Goal: Feedback & Contribution: Leave review/rating

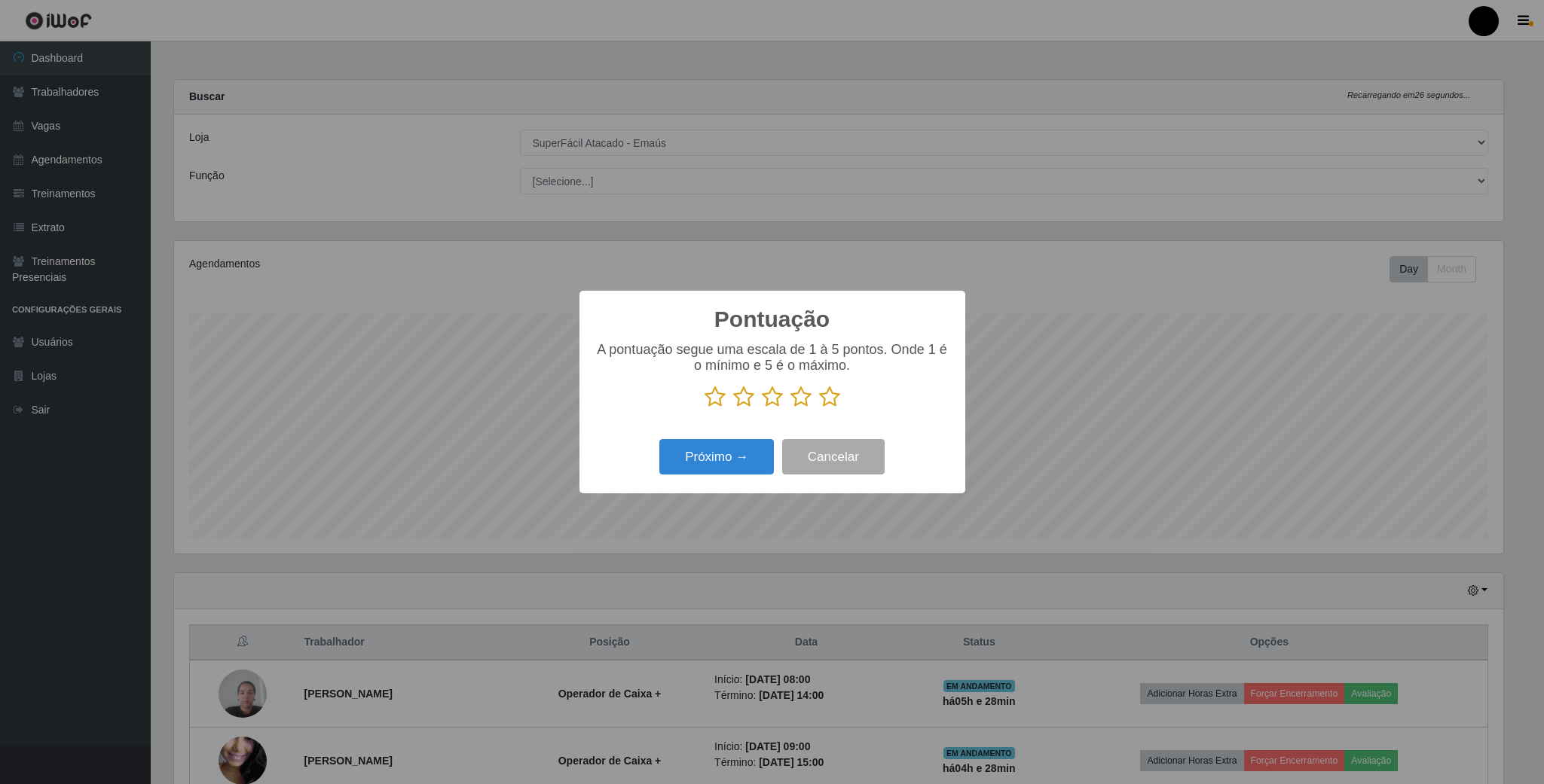
select select "407"
click at [802, 404] on icon at bounding box center [801, 396] width 21 height 22
click at [791, 408] on input "radio" at bounding box center [791, 408] width 0 height 0
click at [769, 405] on icon at bounding box center [773, 396] width 21 height 22
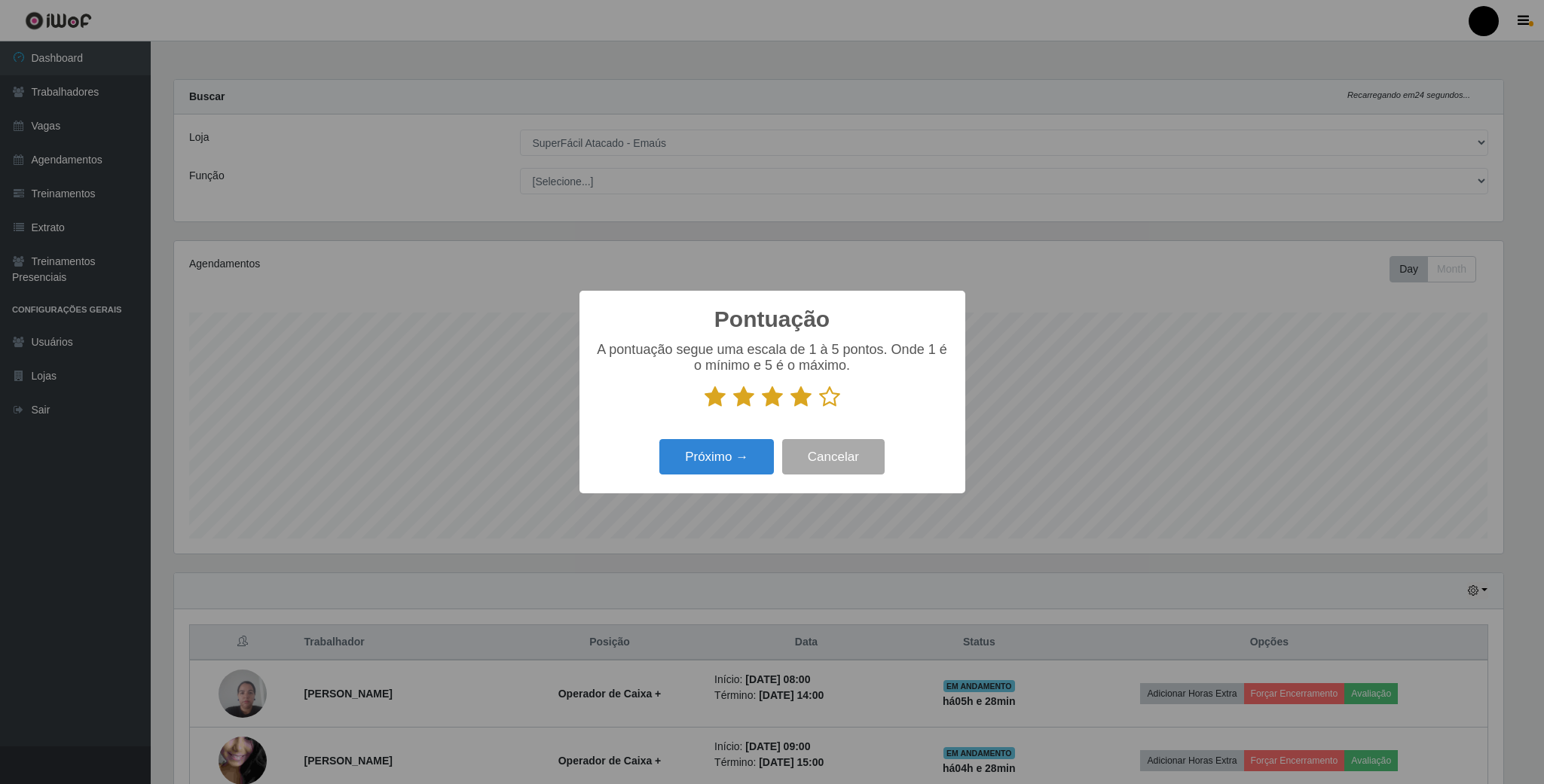
click at [762, 408] on input "radio" at bounding box center [762, 408] width 0 height 0
click at [737, 460] on button "Próximo →" at bounding box center [717, 457] width 114 height 36
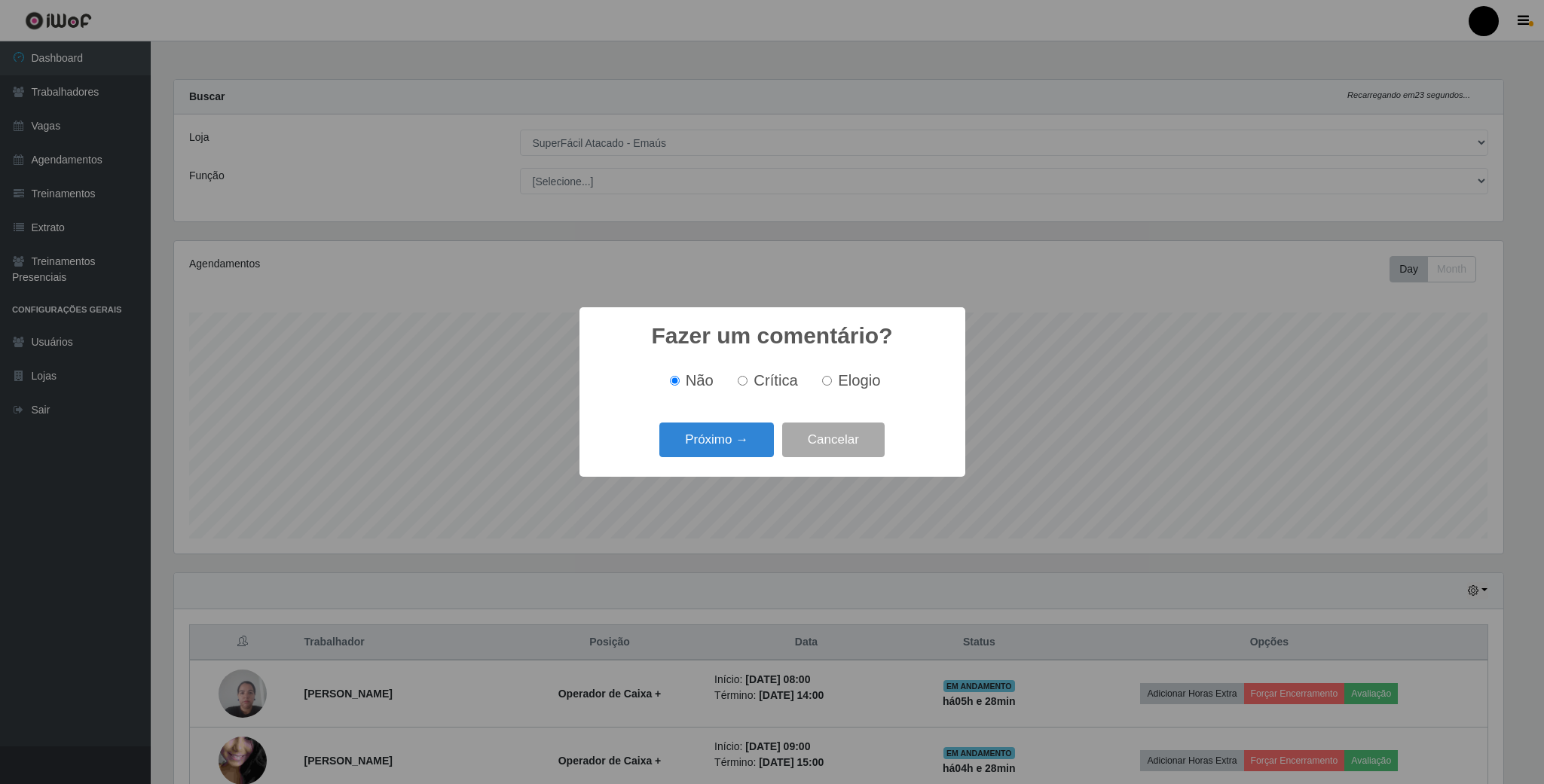
click at [825, 384] on input "Elogio" at bounding box center [826, 380] width 10 height 10
radio input "true"
click at [713, 439] on button "Próximo →" at bounding box center [717, 440] width 114 height 36
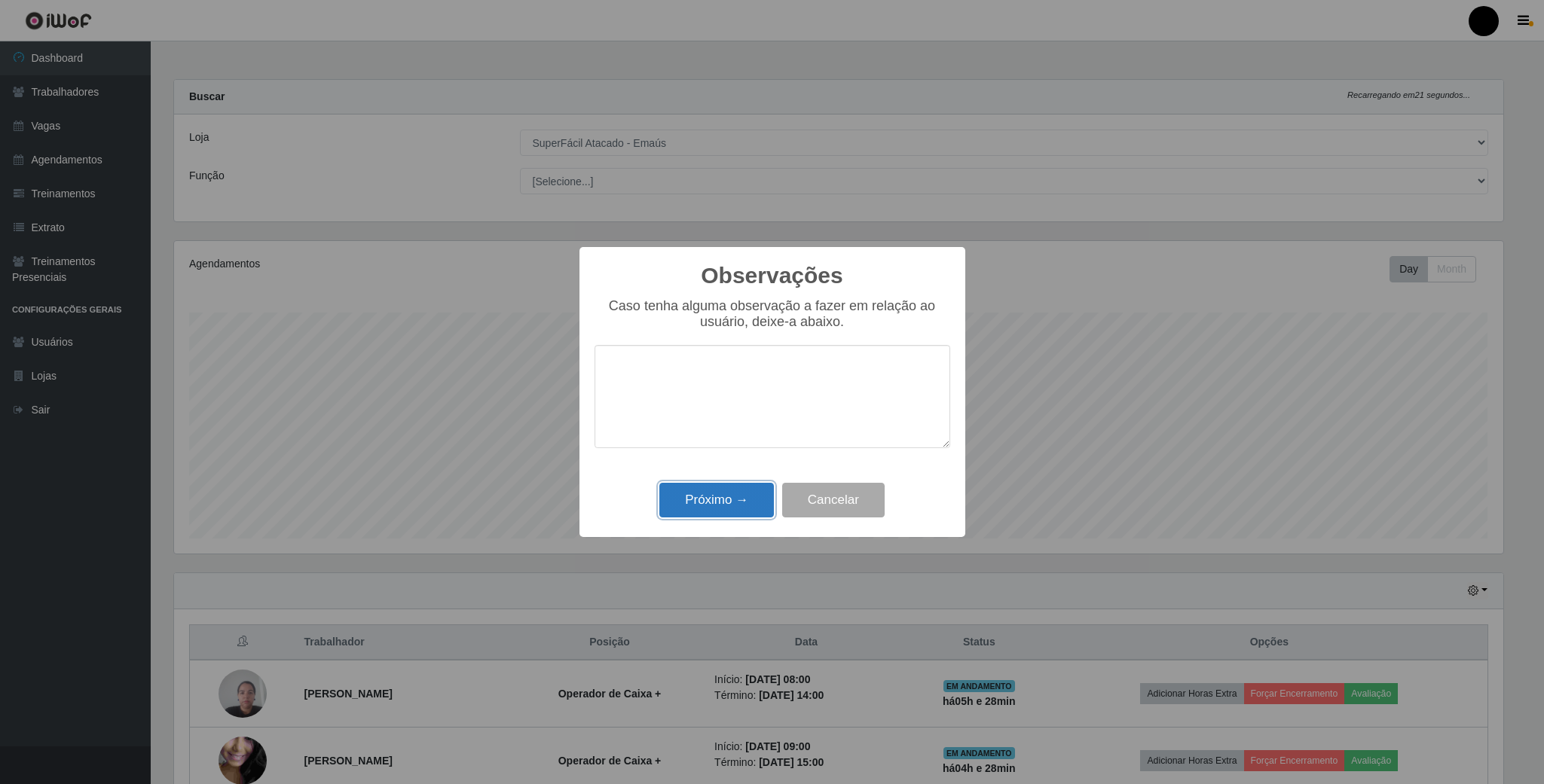
click at [735, 509] on button "Próximo →" at bounding box center [717, 501] width 114 height 36
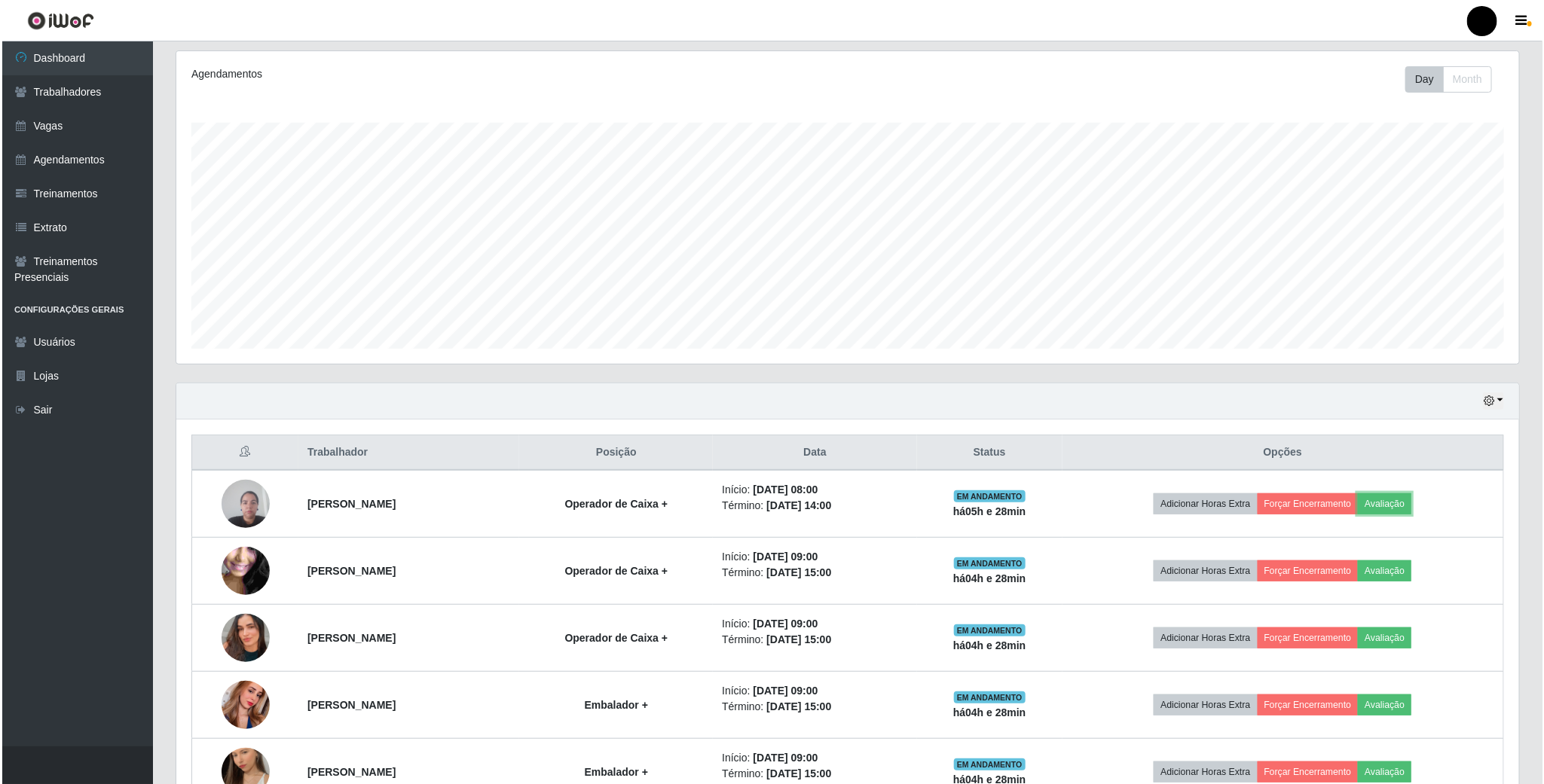
scroll to position [226, 0]
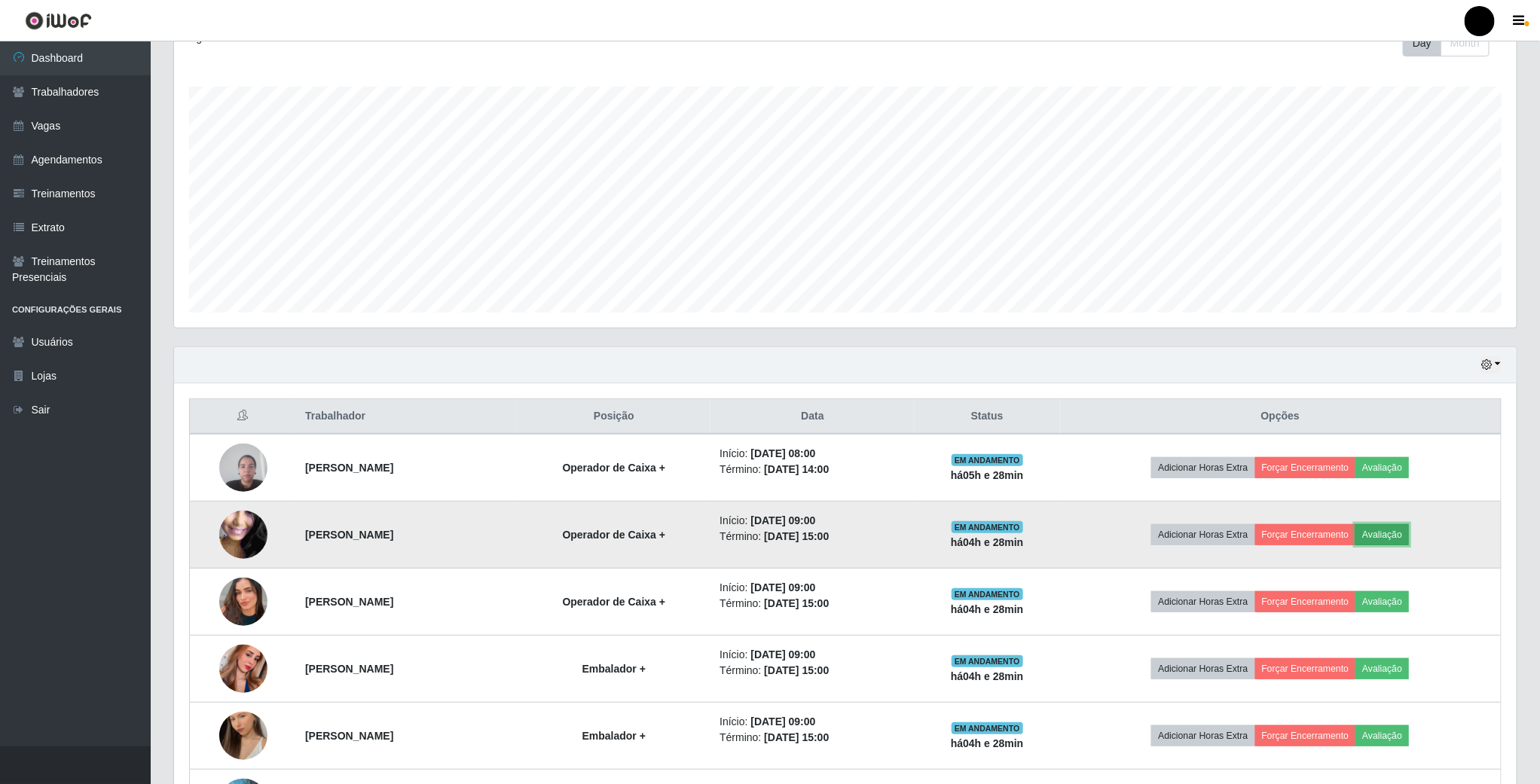
click at [1409, 543] on button "Avaliação" at bounding box center [1382, 535] width 53 height 21
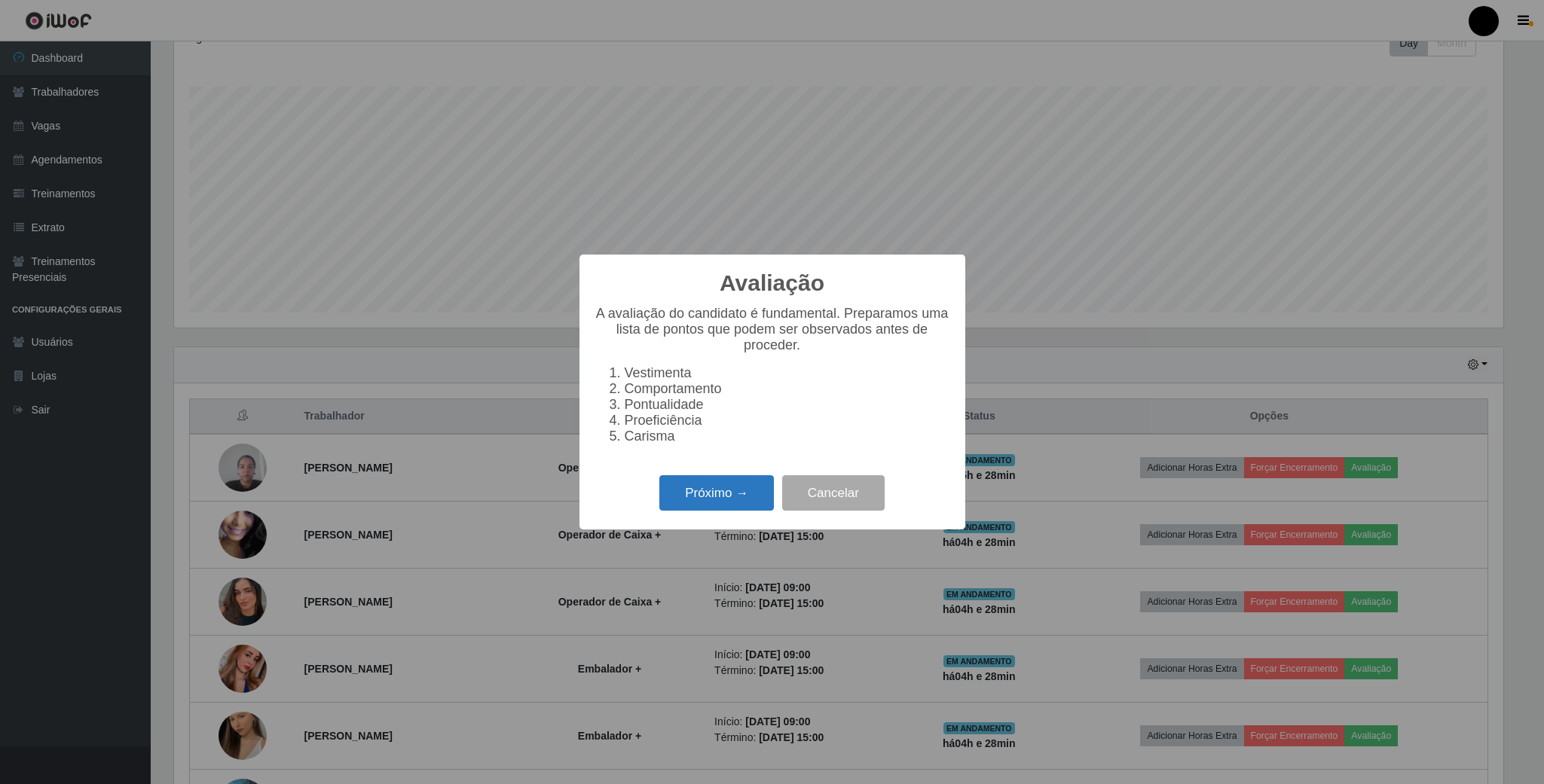
click at [746, 503] on button "Próximo →" at bounding box center [717, 493] width 114 height 36
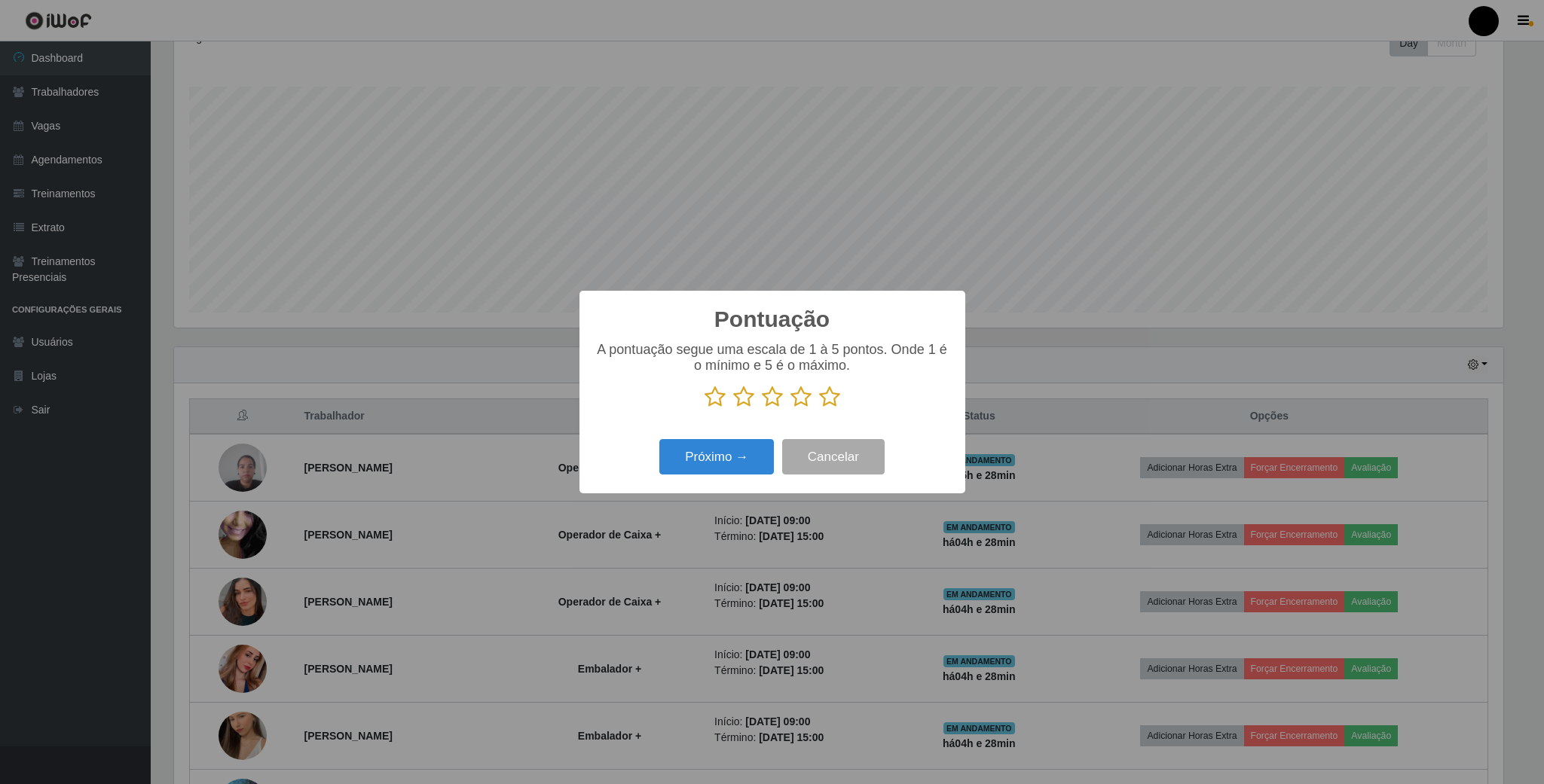
scroll to position [752719, 752166]
click at [762, 396] on icon at bounding box center [773, 396] width 21 height 22
click at [762, 408] on input "radio" at bounding box center [762, 408] width 0 height 0
click at [748, 450] on button "Próximo →" at bounding box center [717, 457] width 114 height 36
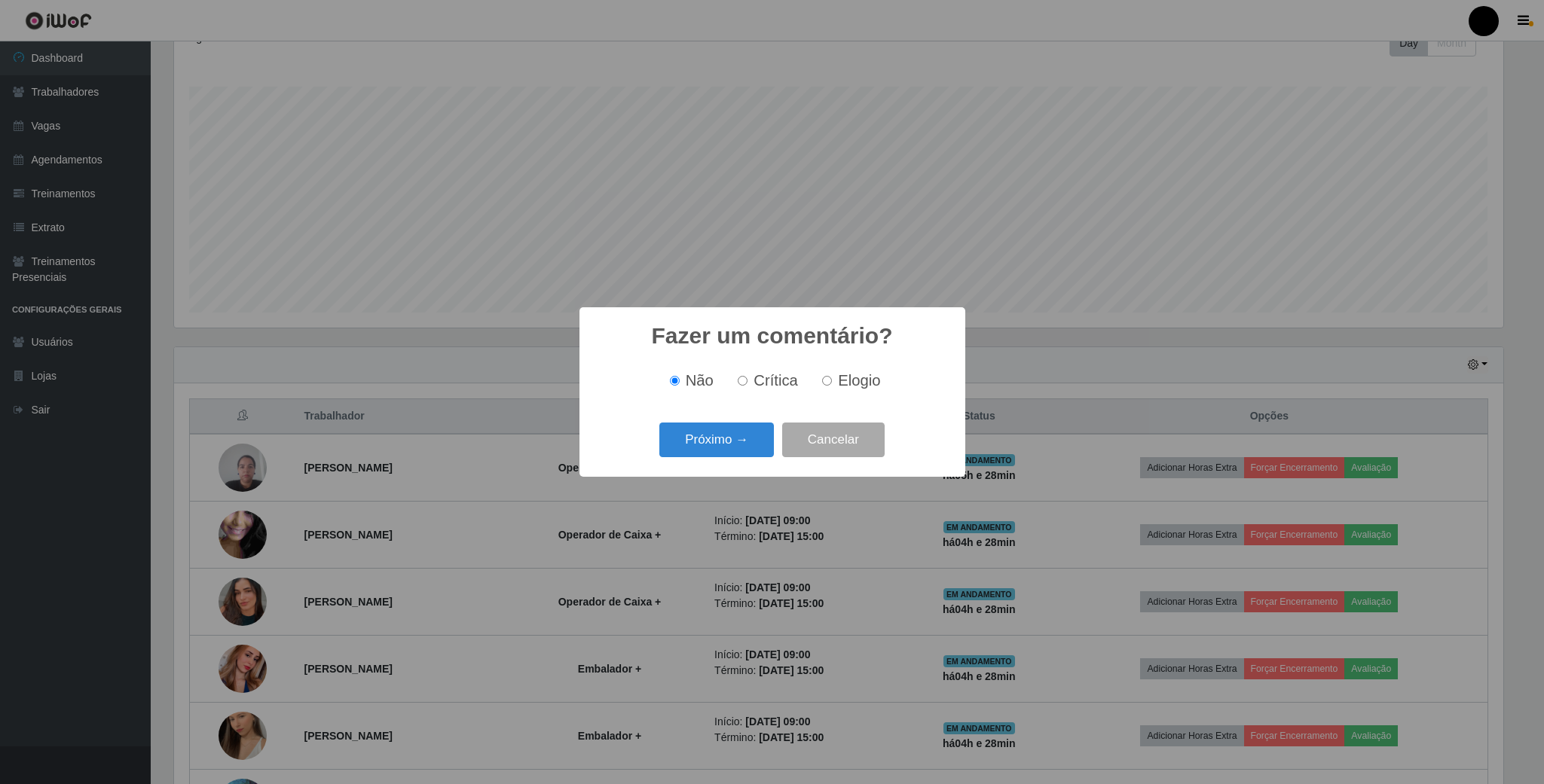
drag, startPoint x: 828, startPoint y: 388, endPoint x: 753, endPoint y: 412, distance: 78.7
click at [823, 388] on label "Elogio" at bounding box center [848, 380] width 64 height 17
click at [823, 386] on input "Elogio" at bounding box center [826, 380] width 10 height 10
radio input "true"
click at [739, 432] on button "Próximo →" at bounding box center [717, 440] width 114 height 36
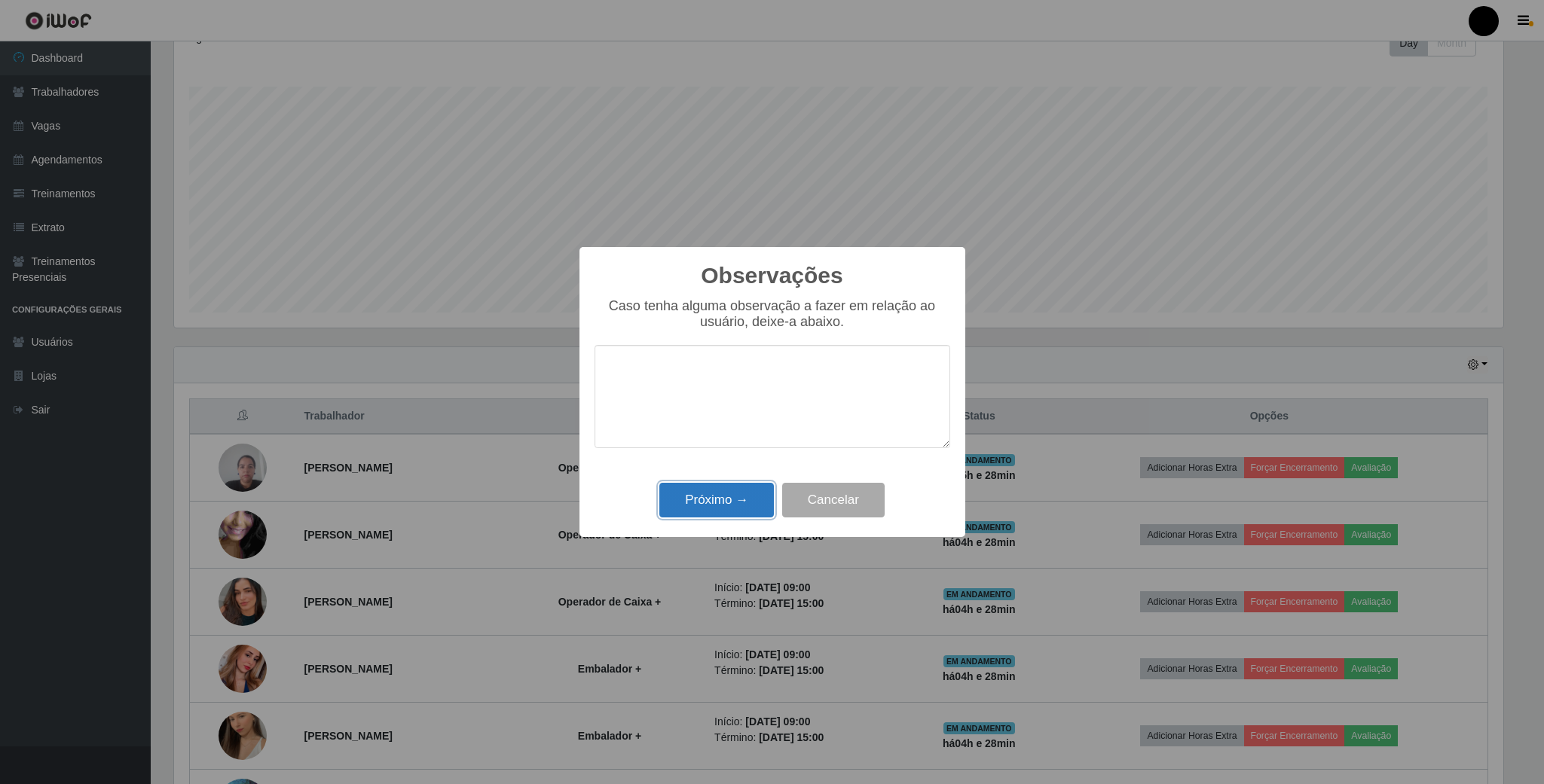
click at [737, 497] on button "Próximo →" at bounding box center [717, 501] width 114 height 36
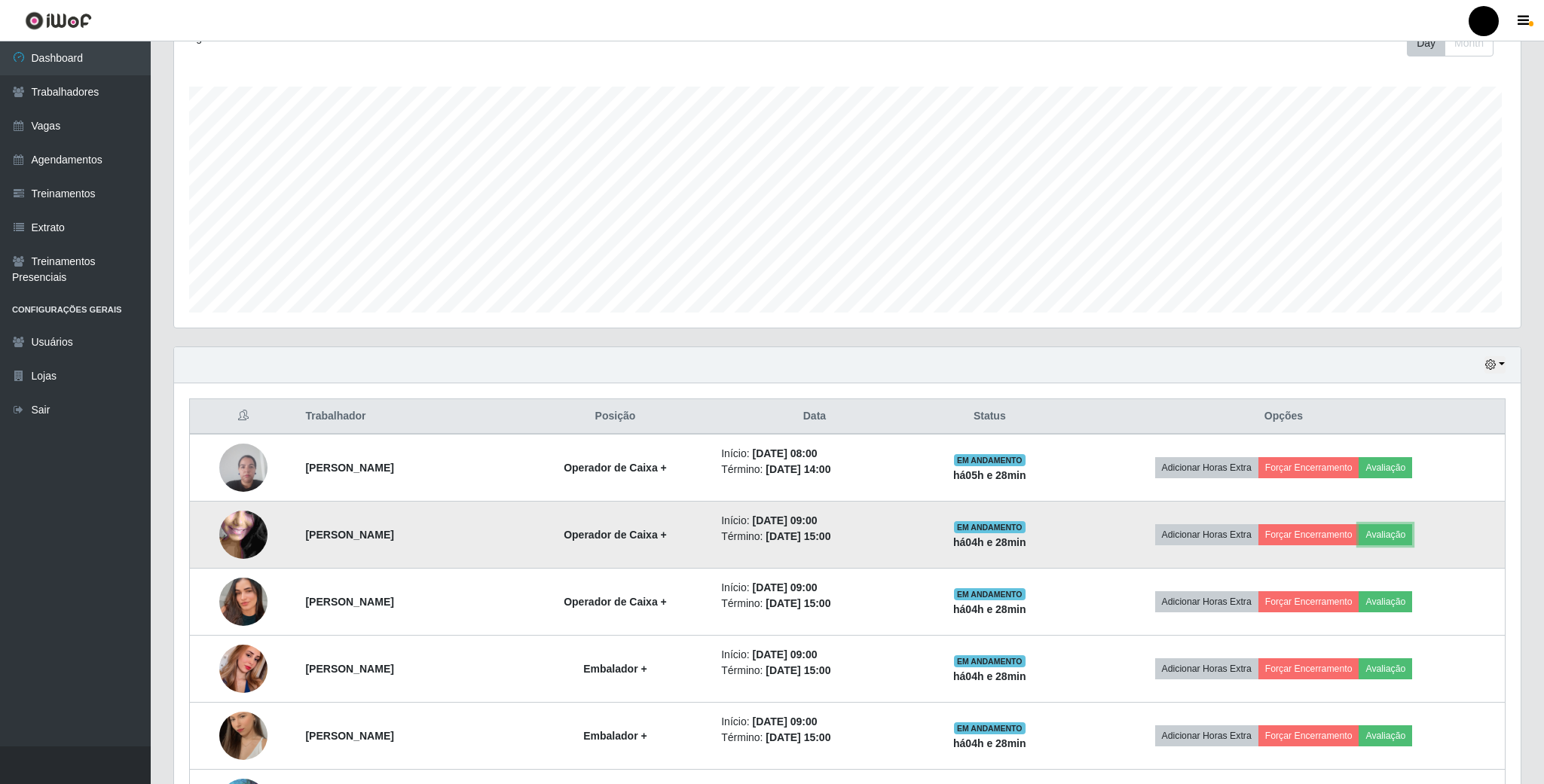
scroll to position [314, 1342]
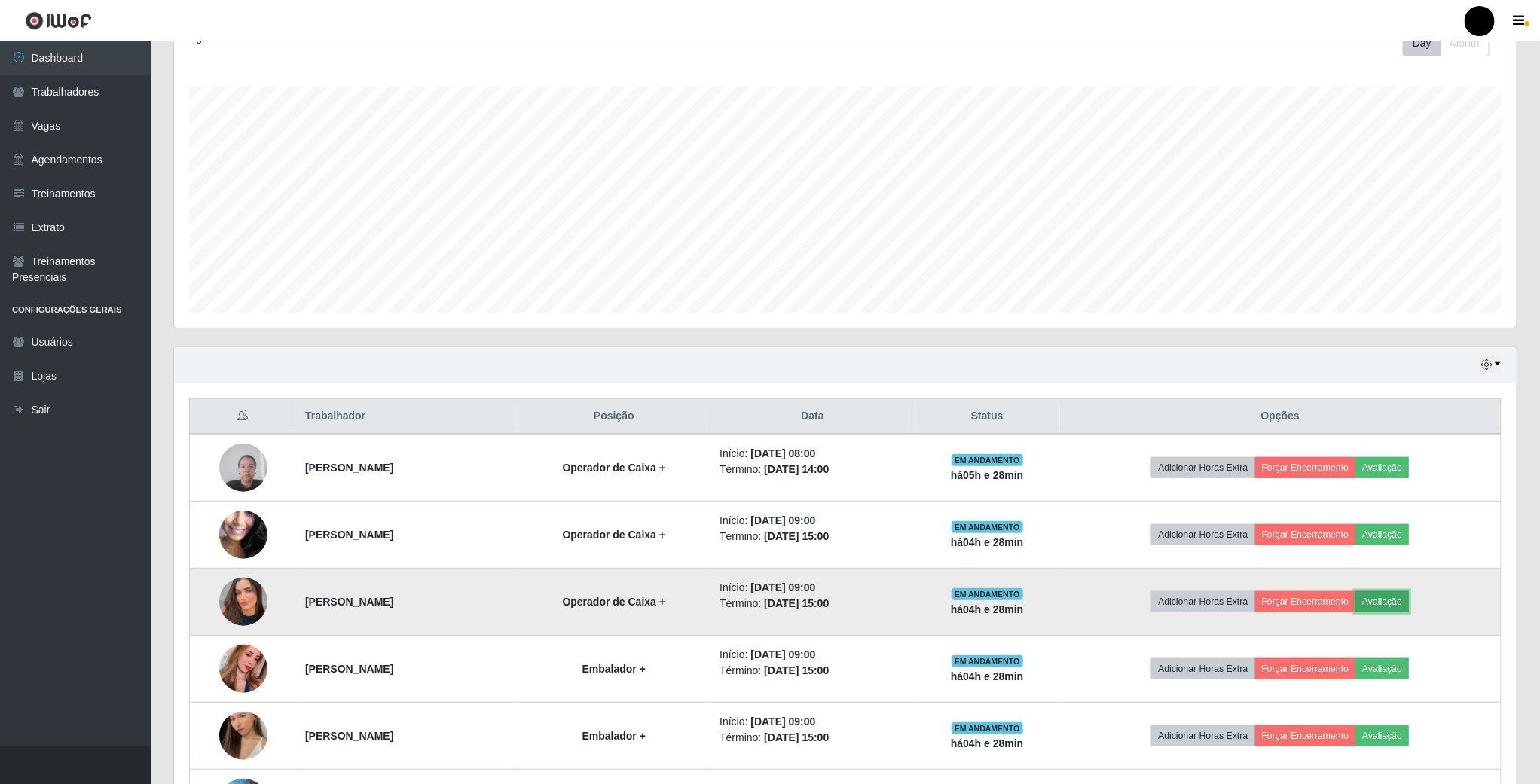
click at [1409, 608] on button "Avaliação" at bounding box center [1382, 602] width 53 height 21
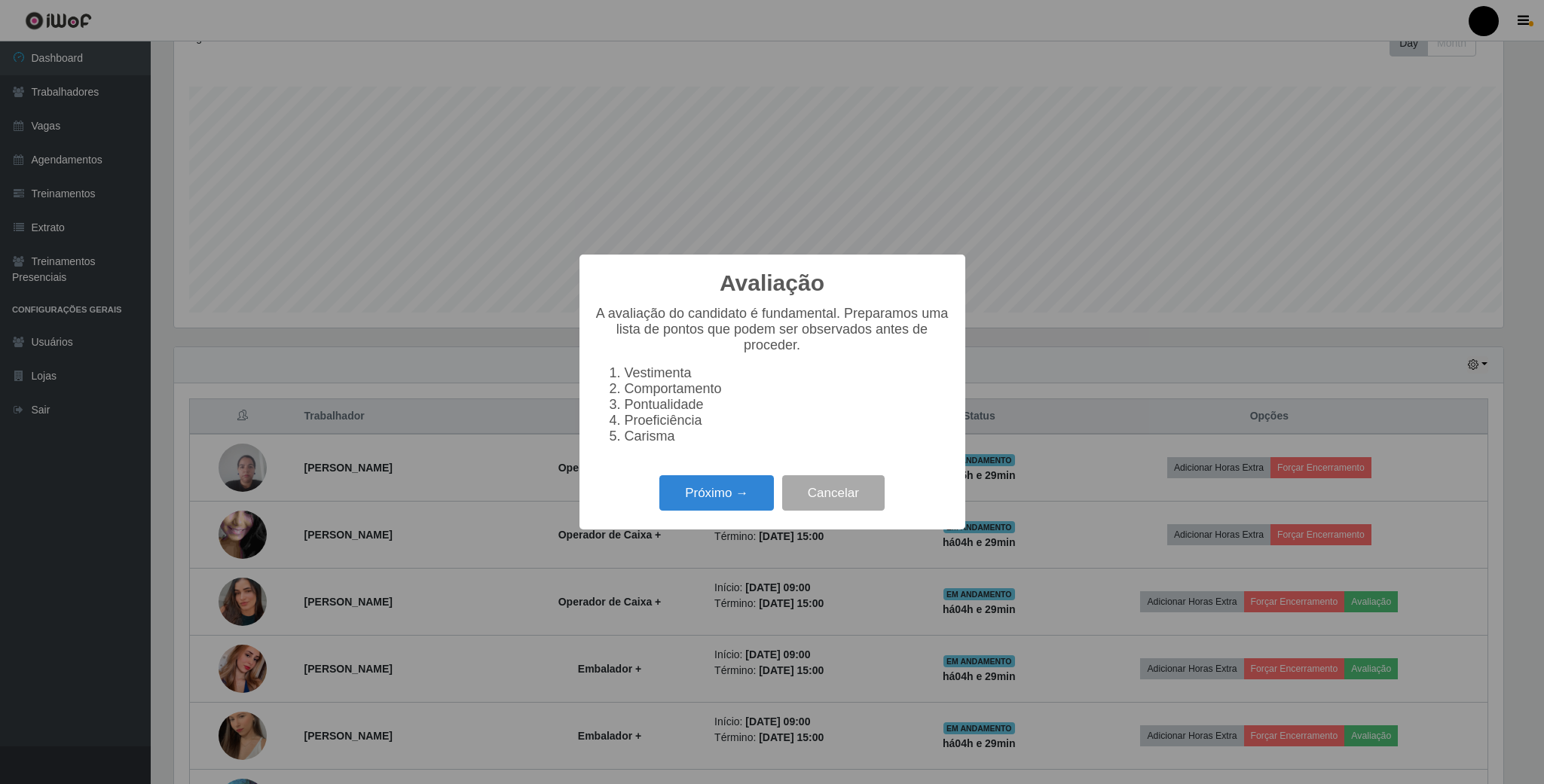
scroll to position [314, 1329]
click at [752, 493] on button "Próximo →" at bounding box center [717, 493] width 114 height 36
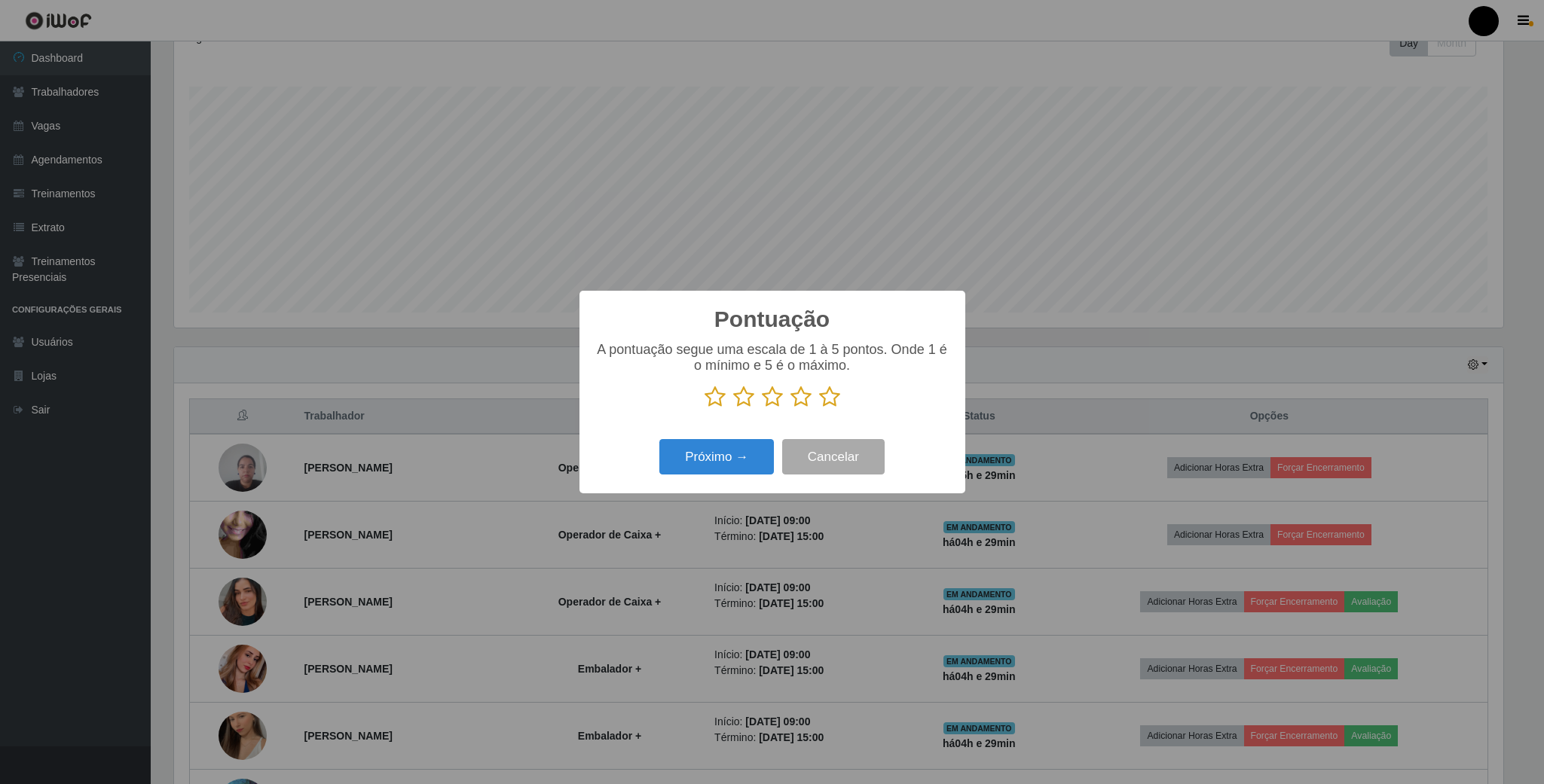
drag, startPoint x: 771, startPoint y: 401, endPoint x: 726, endPoint y: 439, distance: 58.9
click at [767, 405] on icon at bounding box center [773, 396] width 21 height 22
click at [762, 408] on input "radio" at bounding box center [762, 408] width 0 height 0
click at [710, 463] on button "Próximo →" at bounding box center [717, 457] width 114 height 36
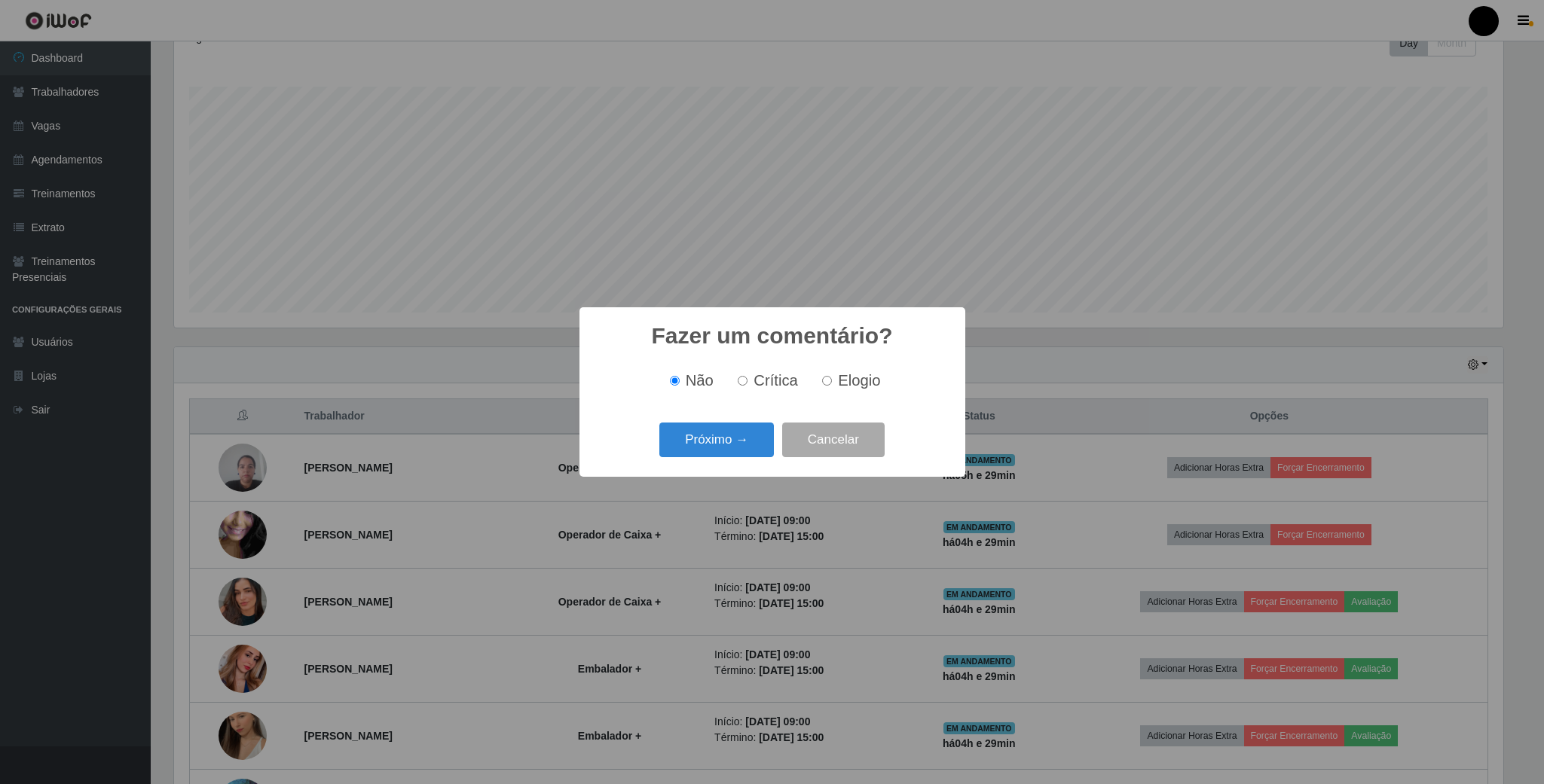
click at [825, 386] on input "Elogio" at bounding box center [826, 380] width 10 height 10
radio input "true"
click at [721, 430] on button "Próximo →" at bounding box center [717, 440] width 114 height 36
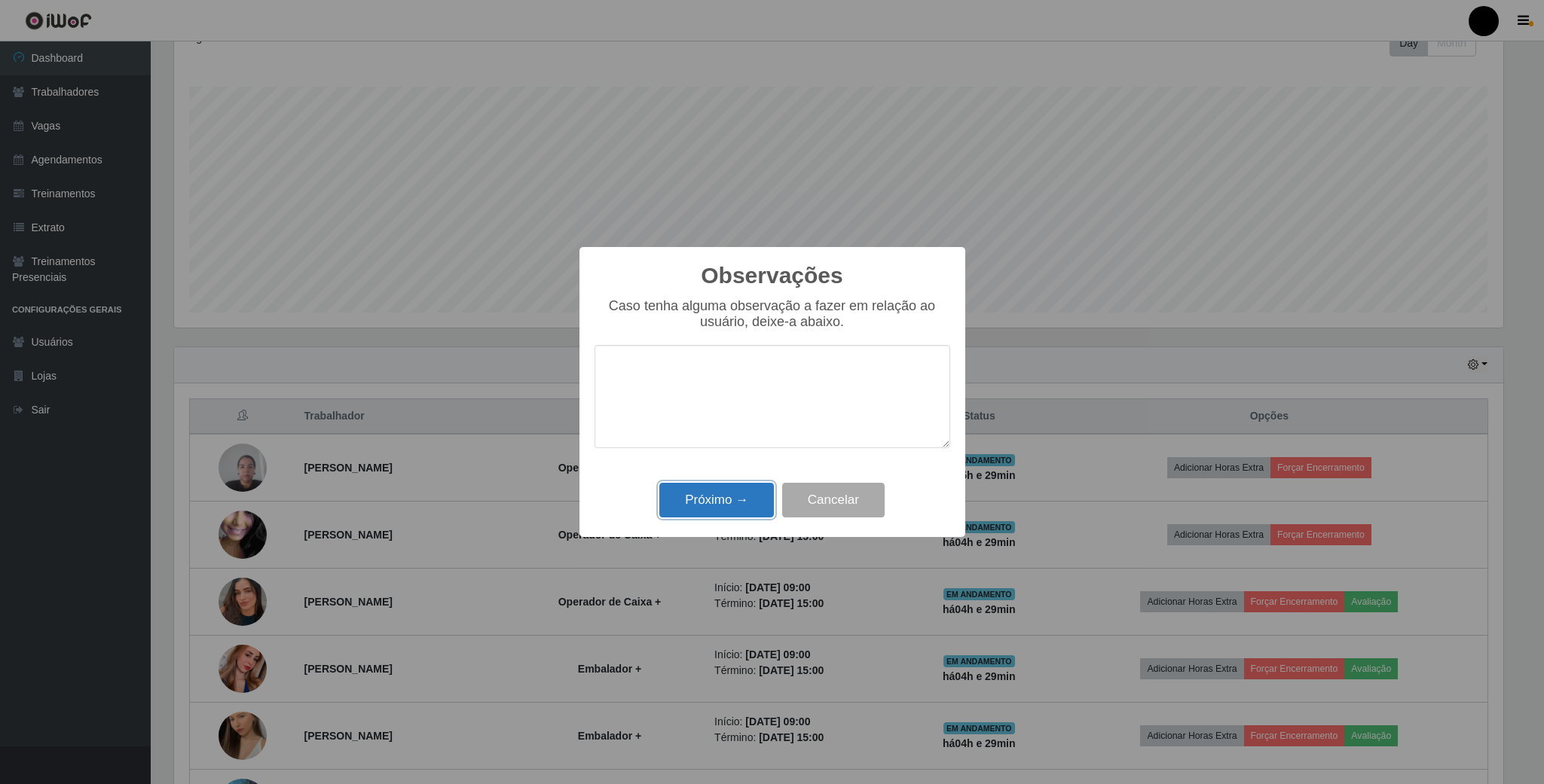
click at [730, 494] on button "Próximo →" at bounding box center [717, 501] width 114 height 36
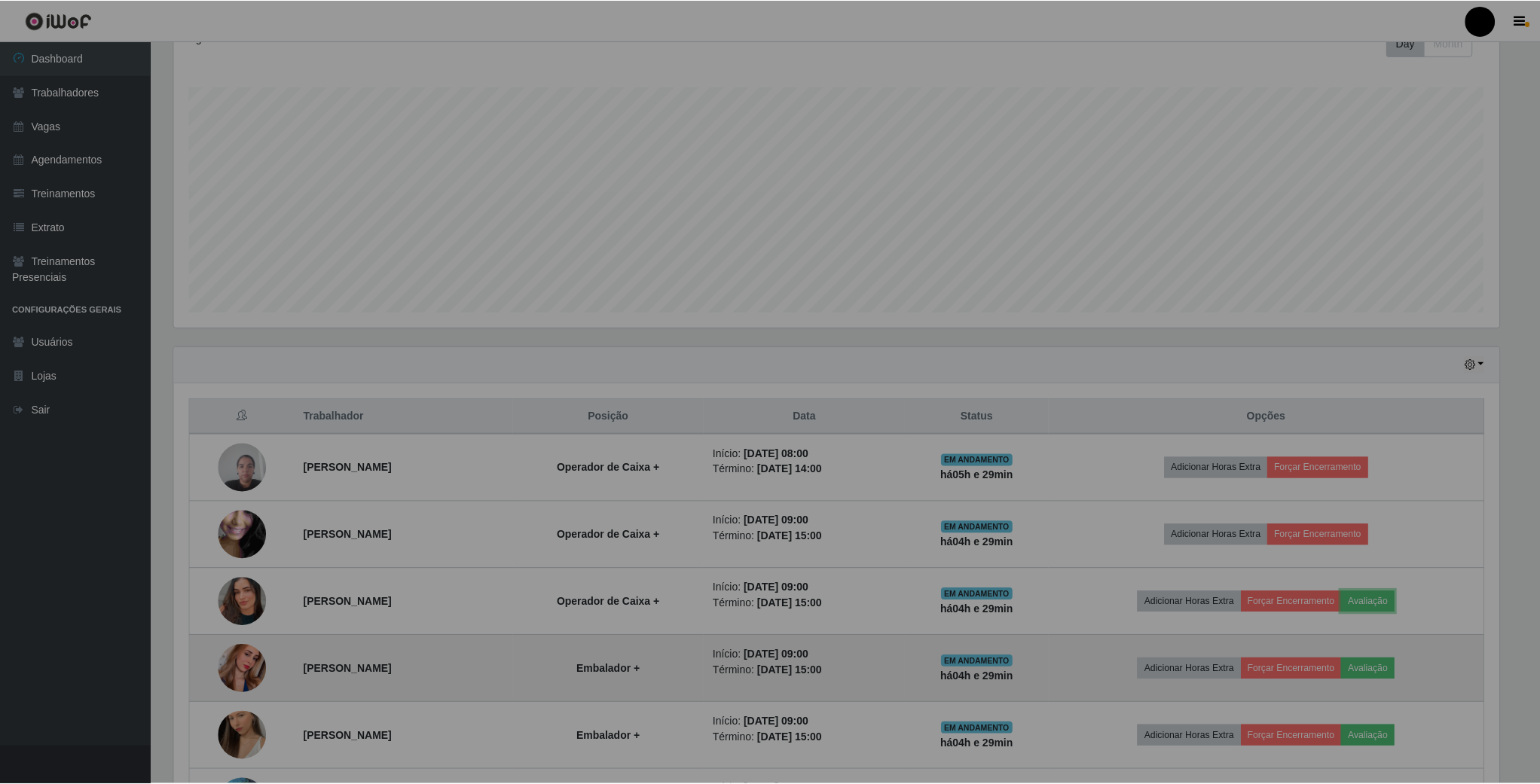
scroll to position [314, 1341]
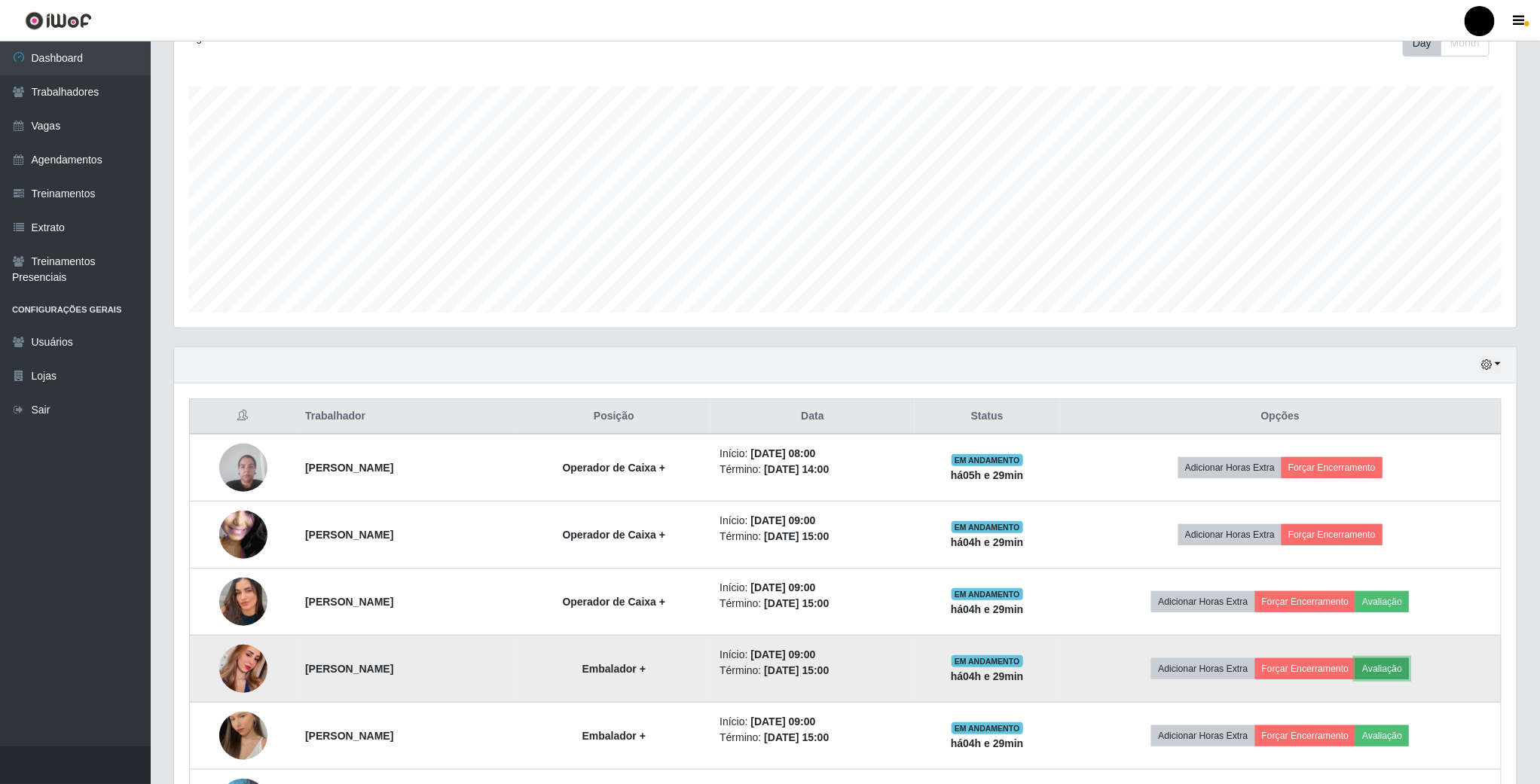
click at [1409, 666] on button "Avaliação" at bounding box center [1382, 669] width 53 height 21
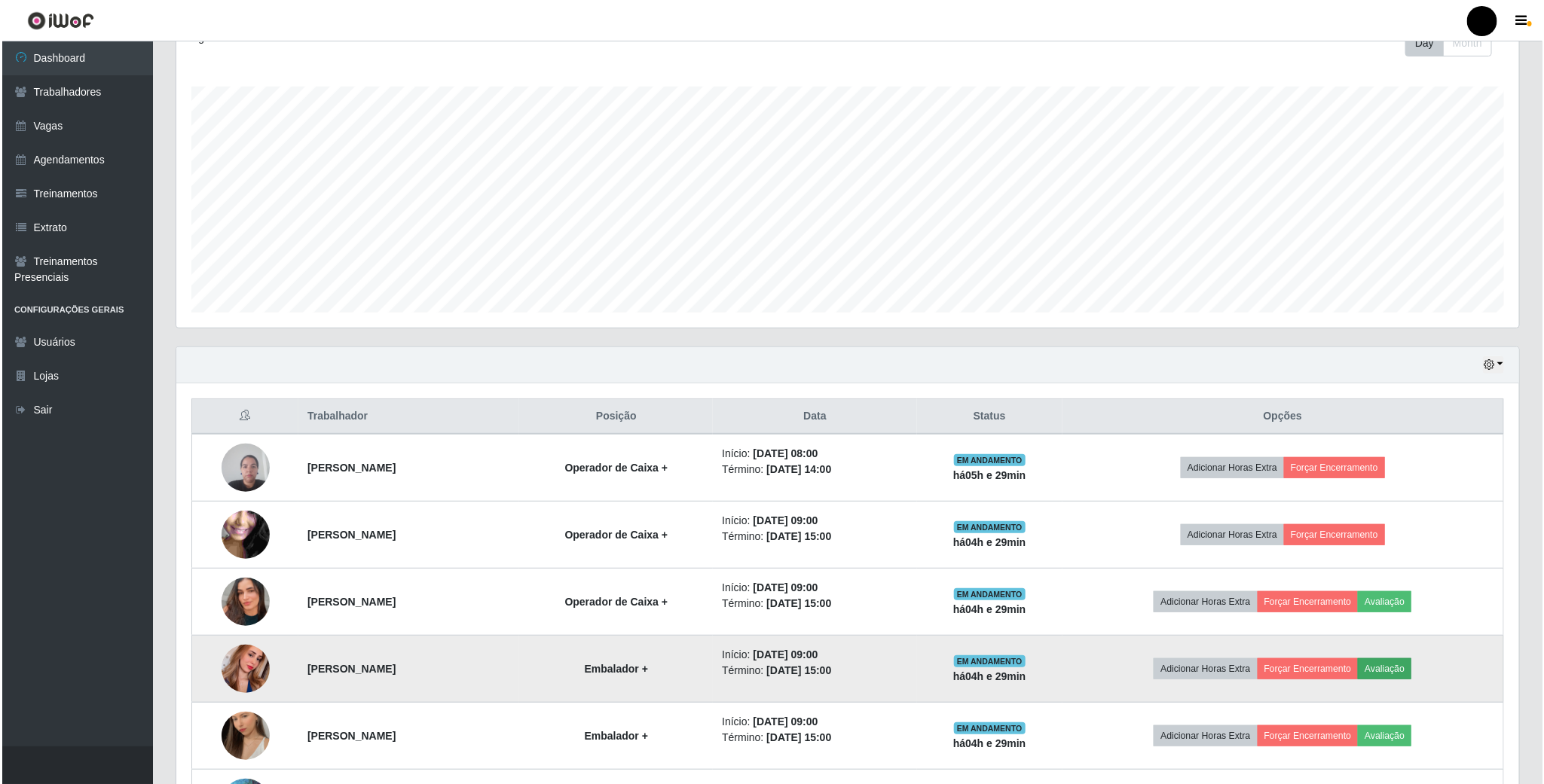
scroll to position [314, 1329]
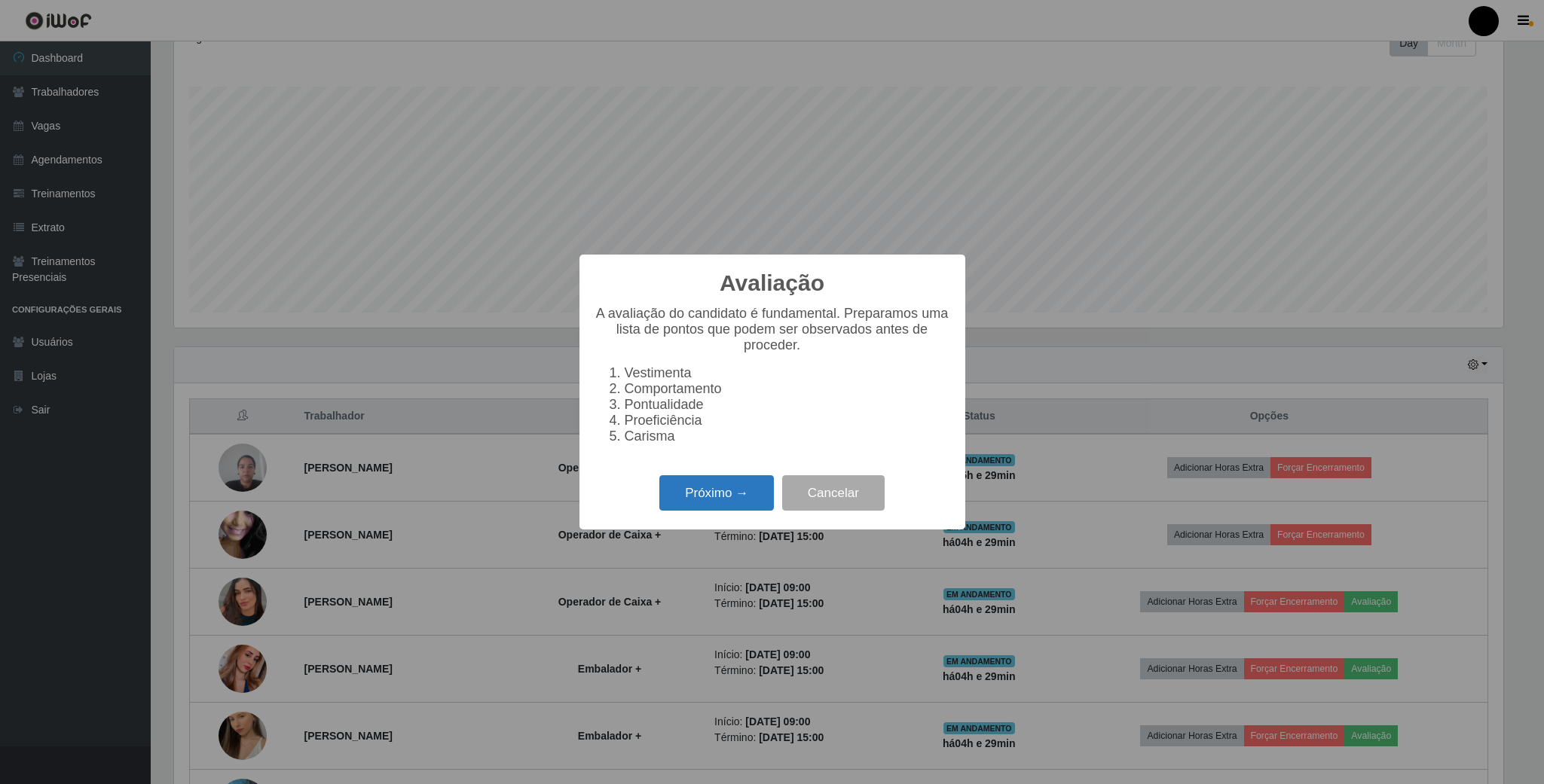
click at [723, 484] on button "Próximo →" at bounding box center [717, 493] width 114 height 36
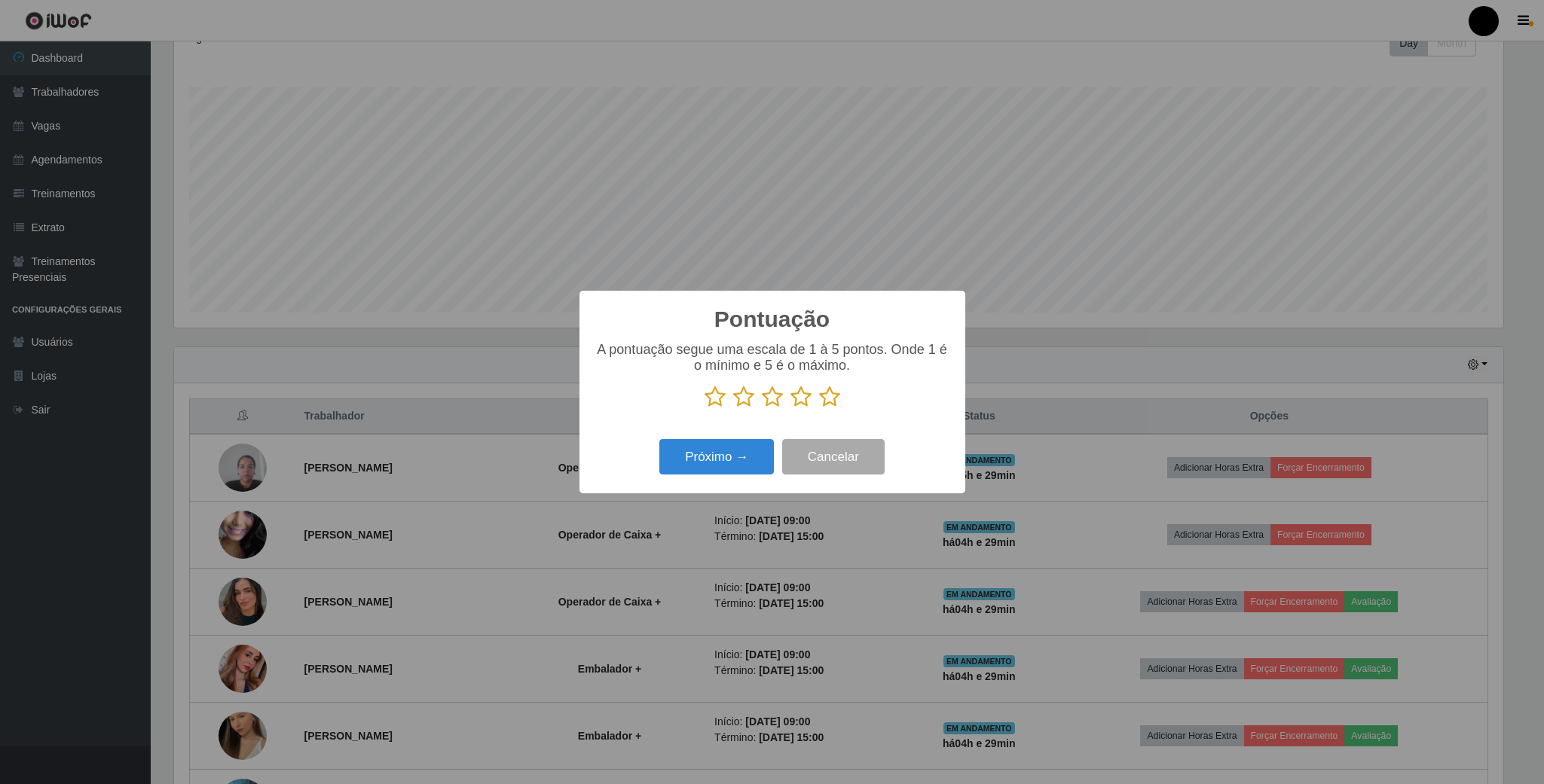
scroll to position [752719, 752166]
click at [757, 403] on p at bounding box center [772, 396] width 356 height 22
click at [769, 396] on icon at bounding box center [773, 396] width 21 height 22
click at [762, 408] on input "radio" at bounding box center [762, 408] width 0 height 0
click at [743, 452] on button "Próximo →" at bounding box center [717, 457] width 114 height 36
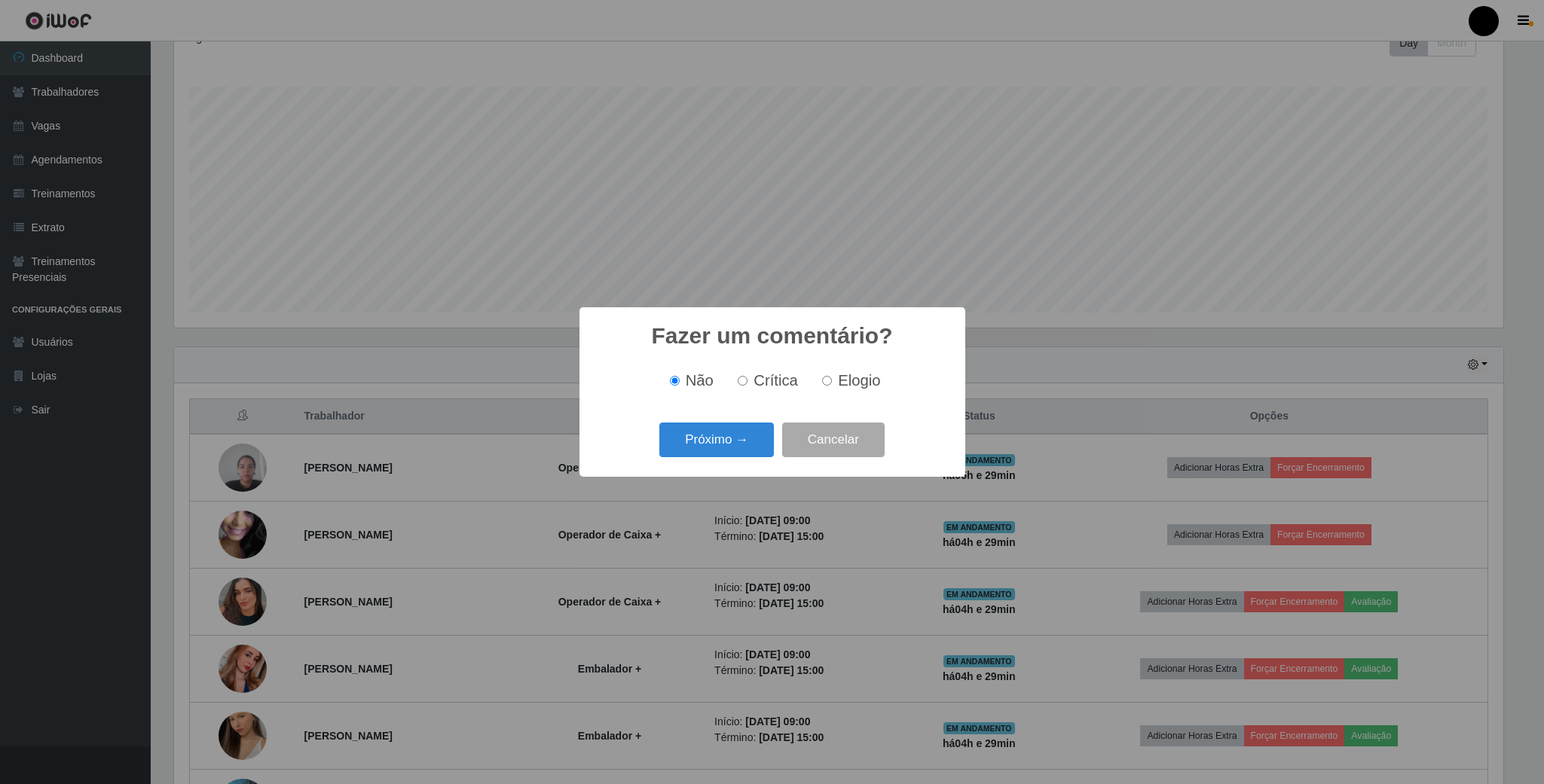
click at [824, 386] on input "Elogio" at bounding box center [826, 380] width 10 height 10
radio input "true"
click at [717, 439] on button "Próximo →" at bounding box center [717, 440] width 114 height 36
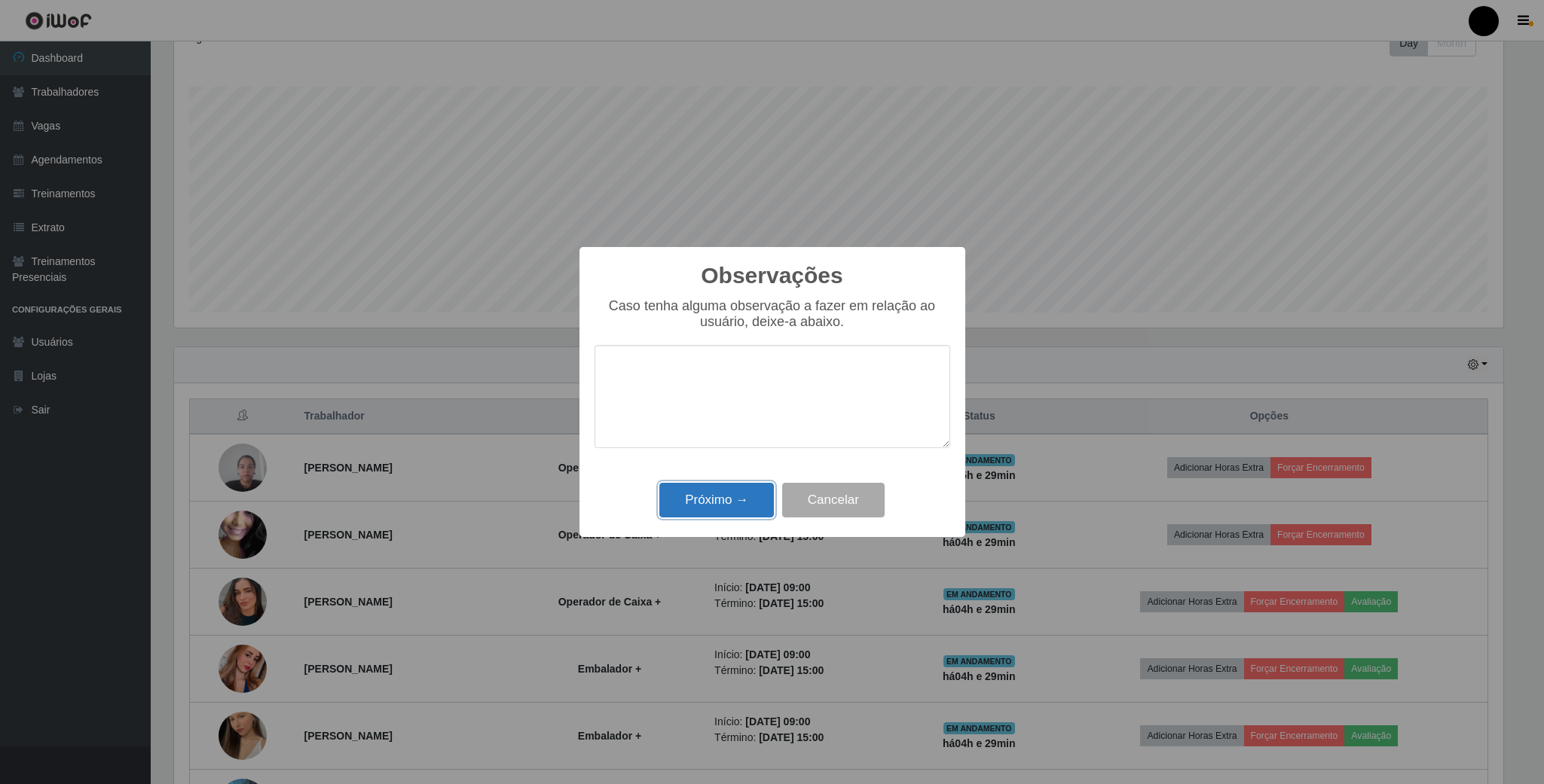
click at [719, 489] on button "Próximo →" at bounding box center [717, 501] width 114 height 36
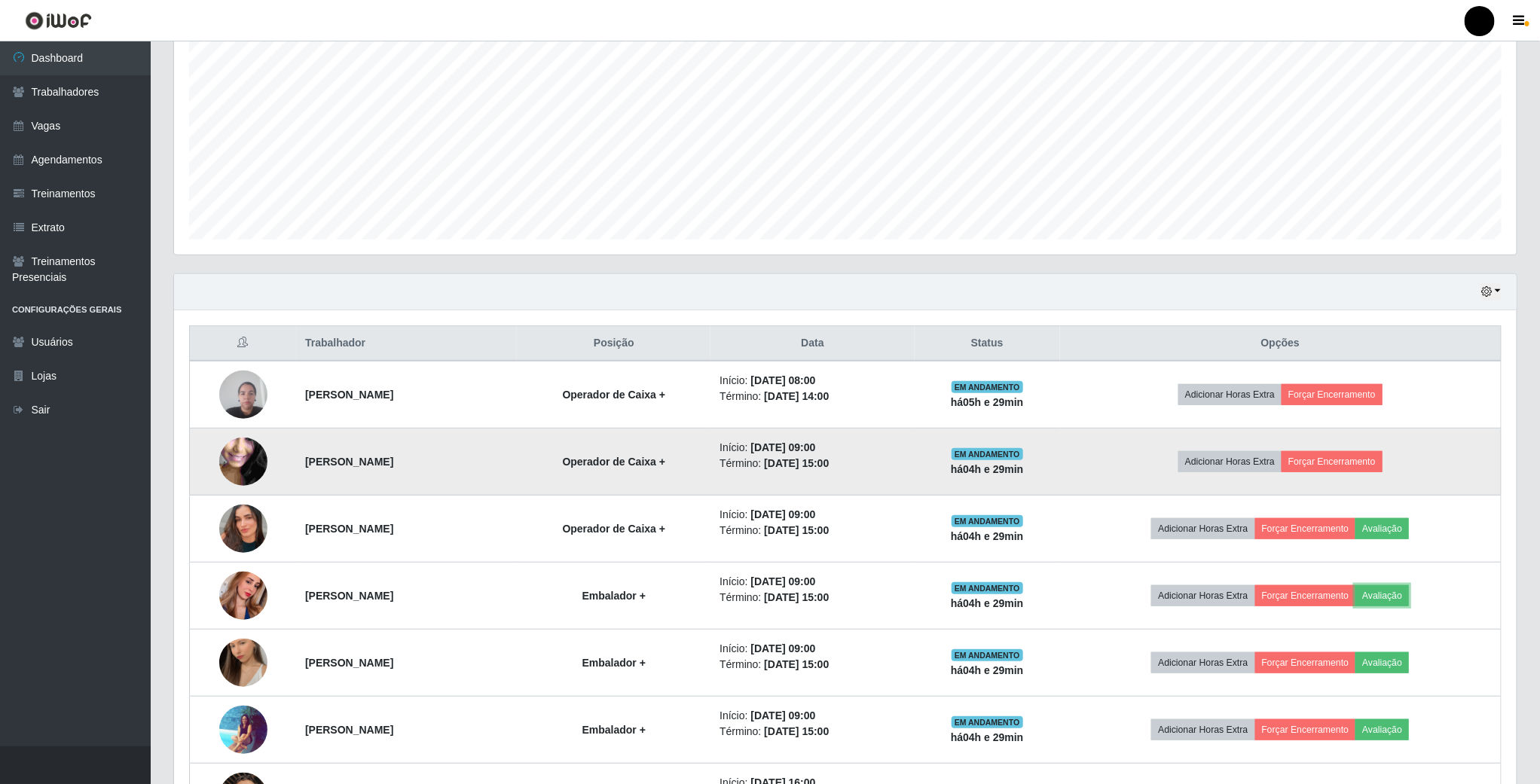
scroll to position [339, 0]
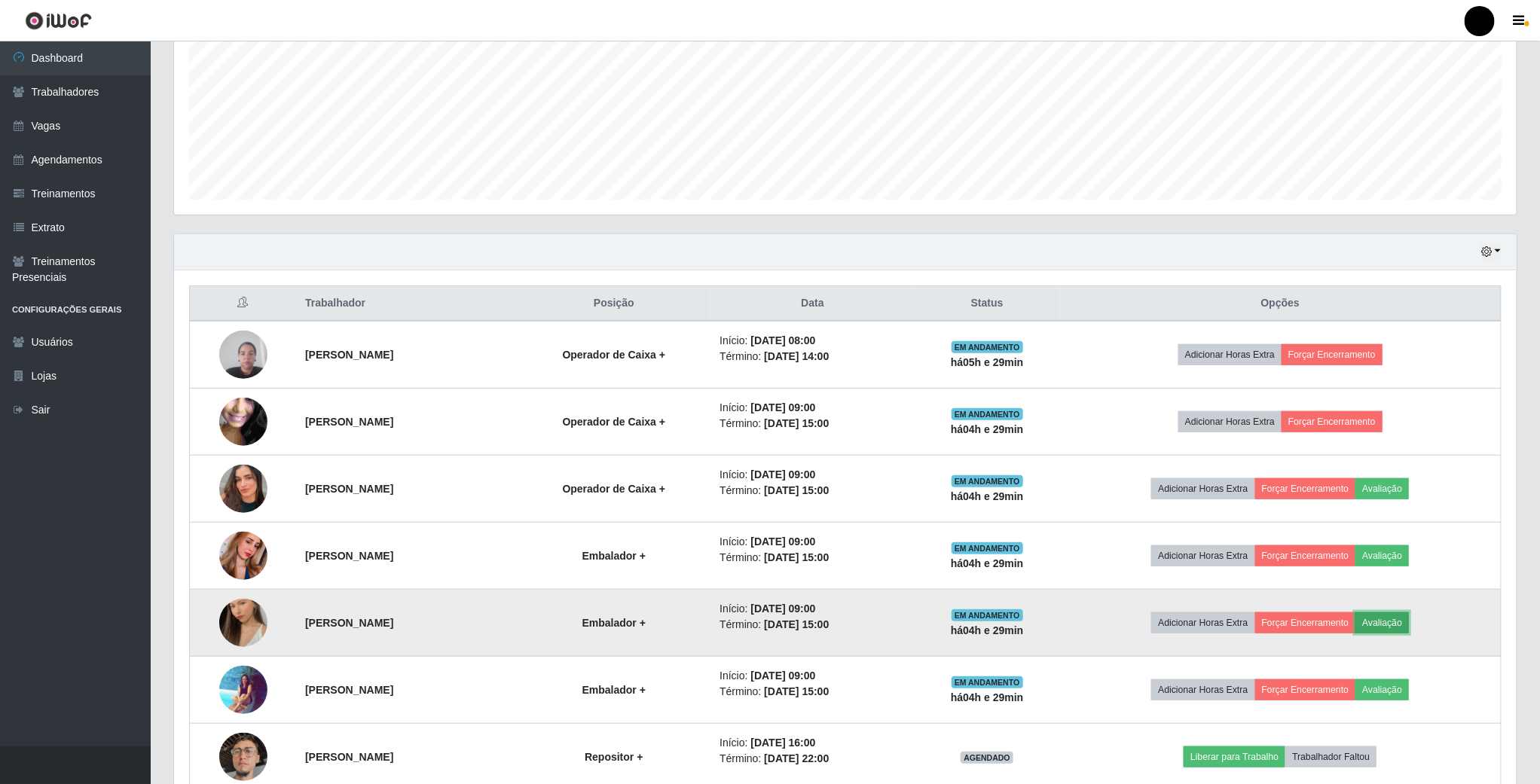
click at [1408, 630] on button "Avaliação" at bounding box center [1382, 623] width 53 height 21
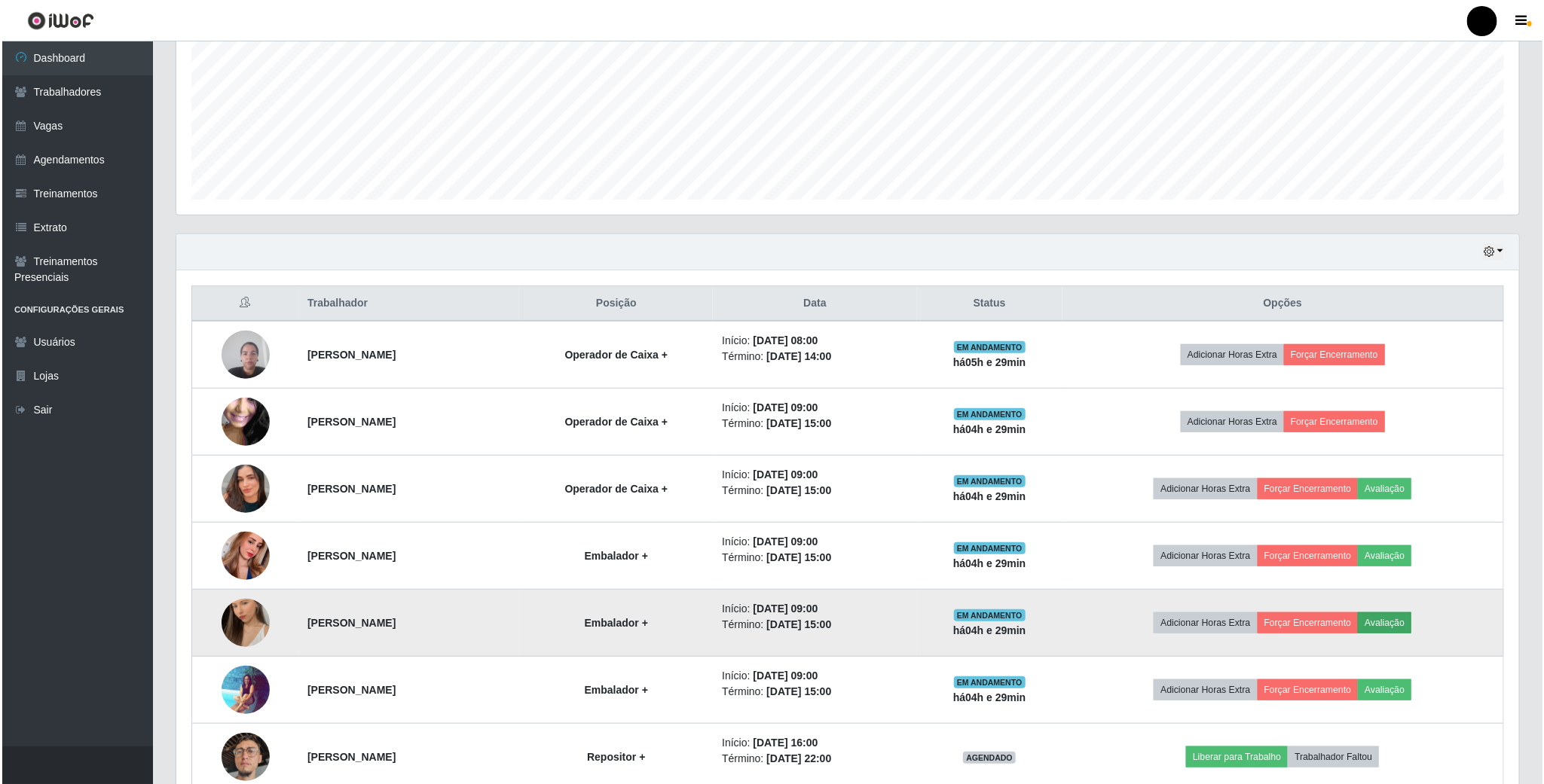
scroll to position [0, 0]
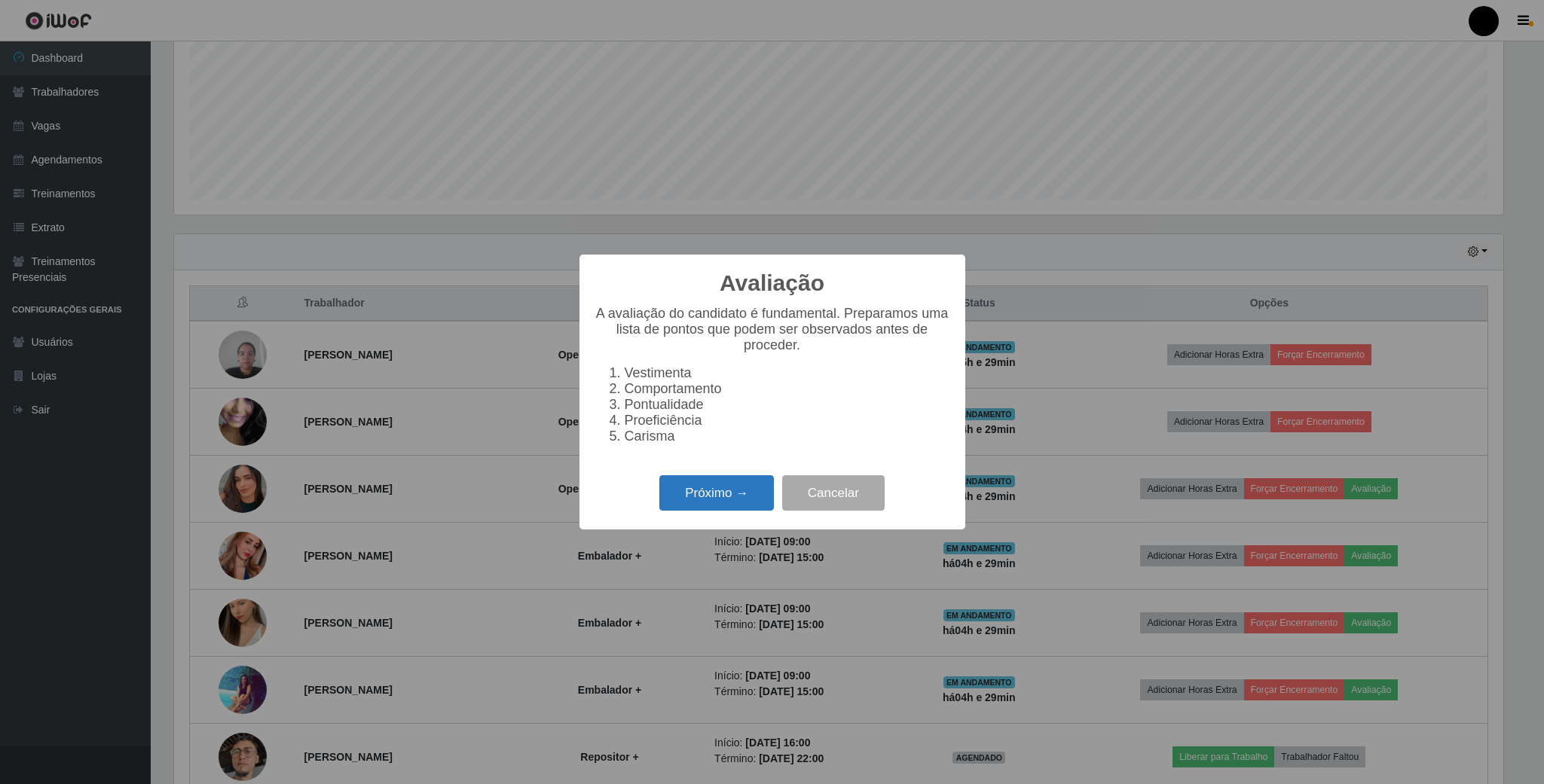
click at [743, 499] on button "Próximo →" at bounding box center [717, 493] width 114 height 36
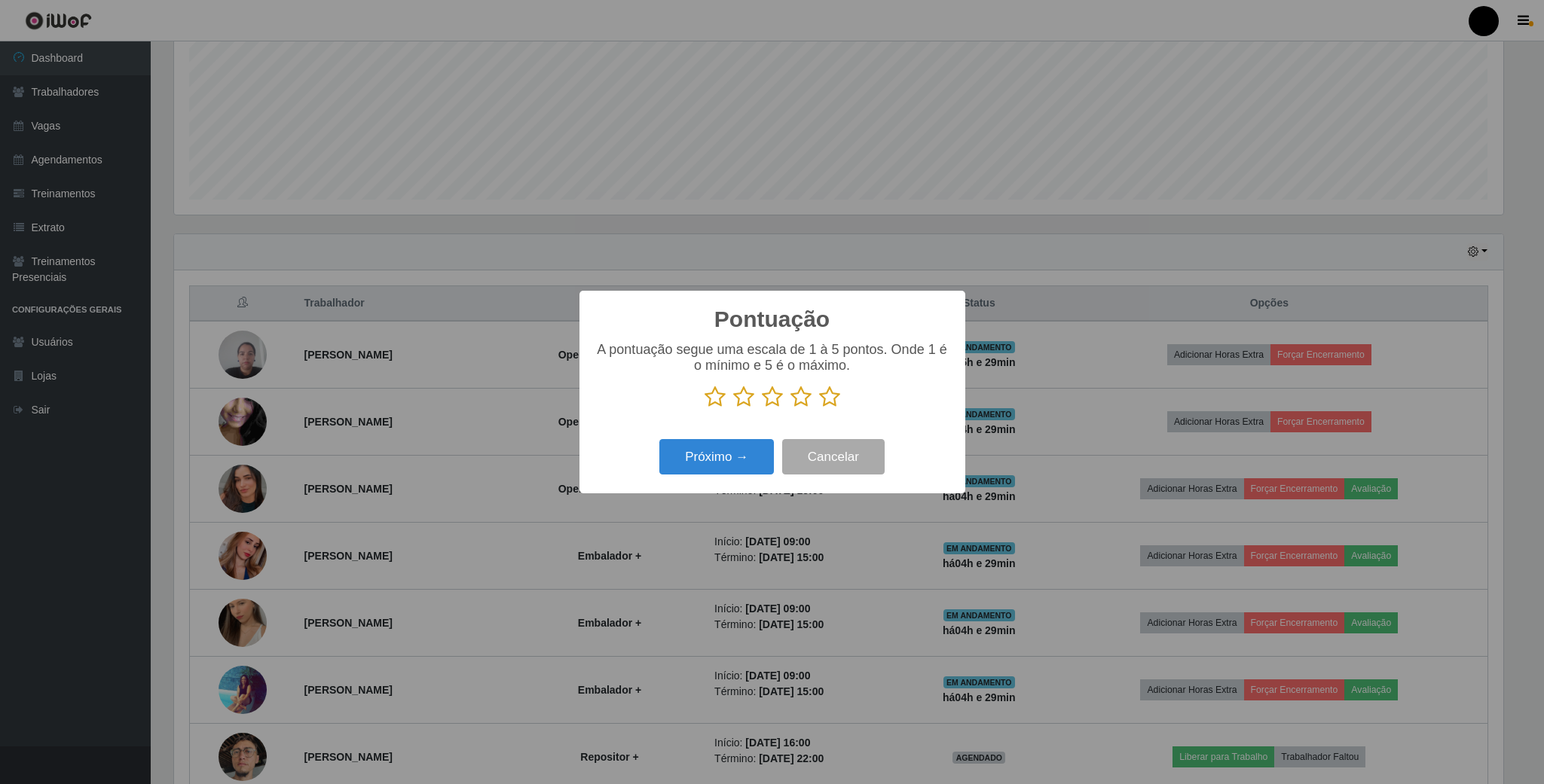
click at [772, 396] on icon at bounding box center [773, 396] width 21 height 22
click at [762, 408] on input "radio" at bounding box center [762, 408] width 0 height 0
click at [740, 465] on button "Próximo →" at bounding box center [717, 457] width 114 height 36
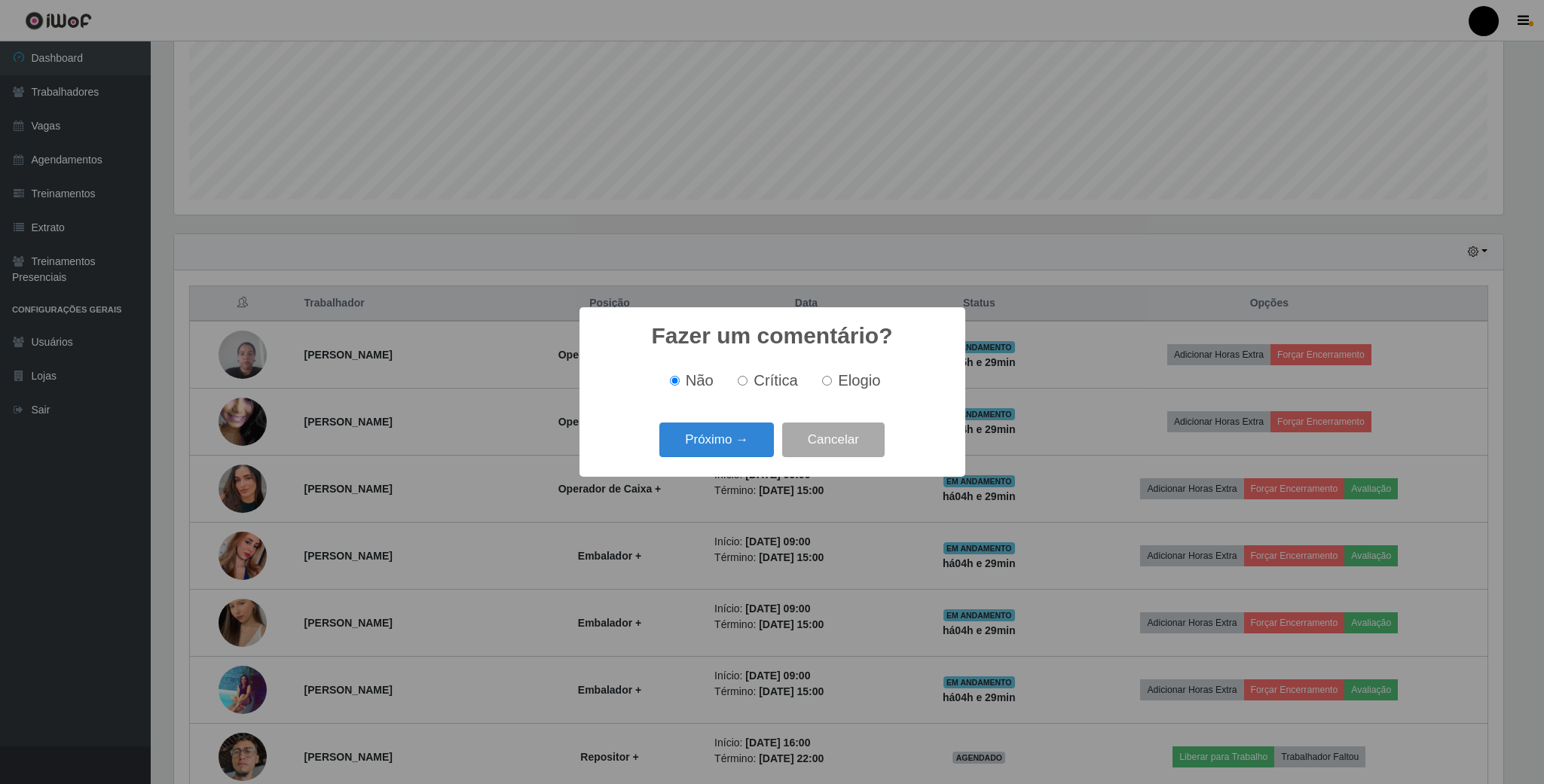
click at [816, 387] on label "Elogio" at bounding box center [848, 380] width 64 height 17
click at [822, 386] on input "Elogio" at bounding box center [826, 380] width 10 height 10
radio input "true"
click at [726, 452] on button "Próximo →" at bounding box center [717, 440] width 114 height 36
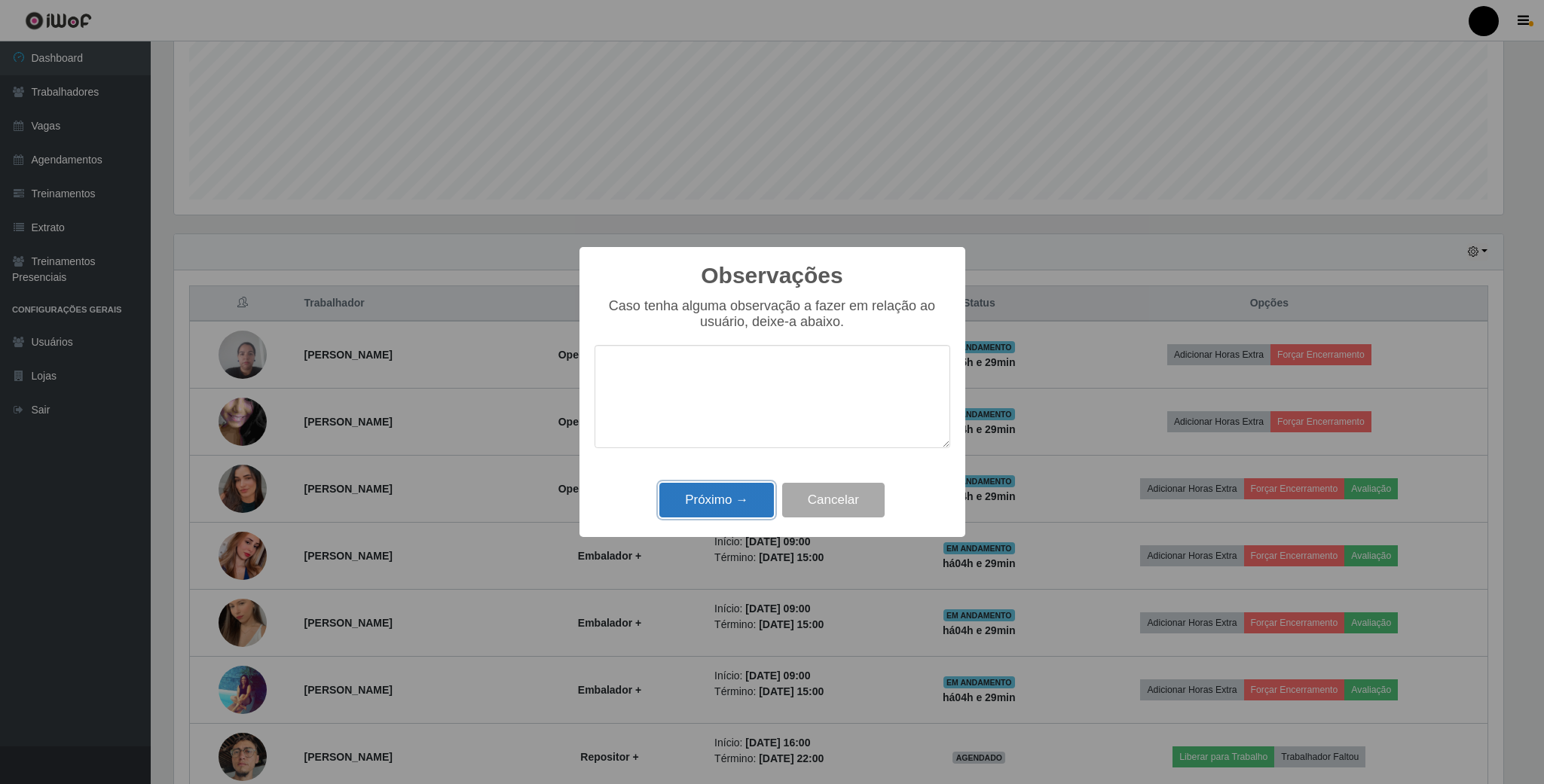
click at [722, 491] on button "Próximo →" at bounding box center [717, 501] width 114 height 36
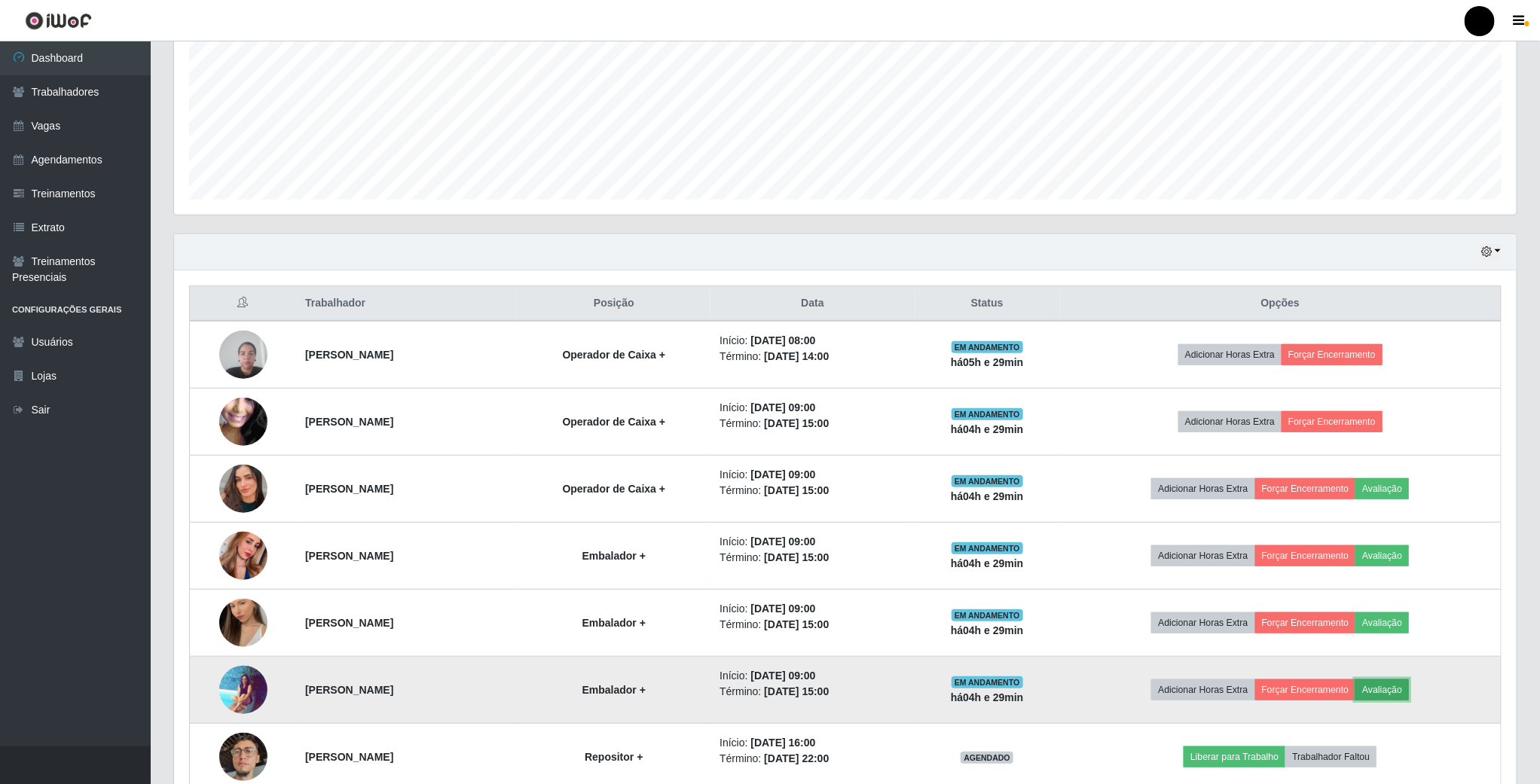
click at [1395, 700] on button "Avaliação" at bounding box center [1382, 690] width 53 height 21
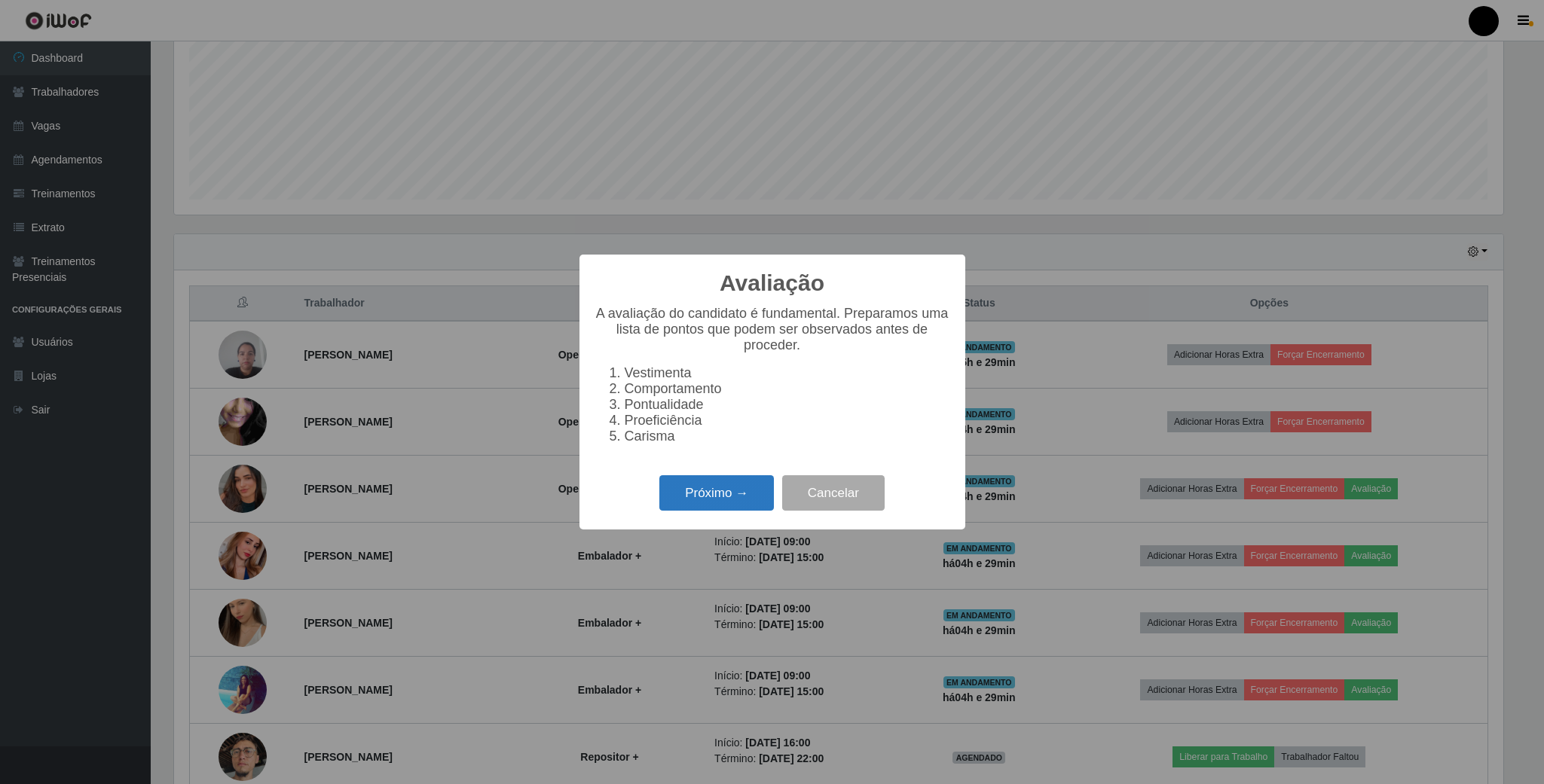
click at [728, 498] on button "Próximo →" at bounding box center [717, 493] width 114 height 36
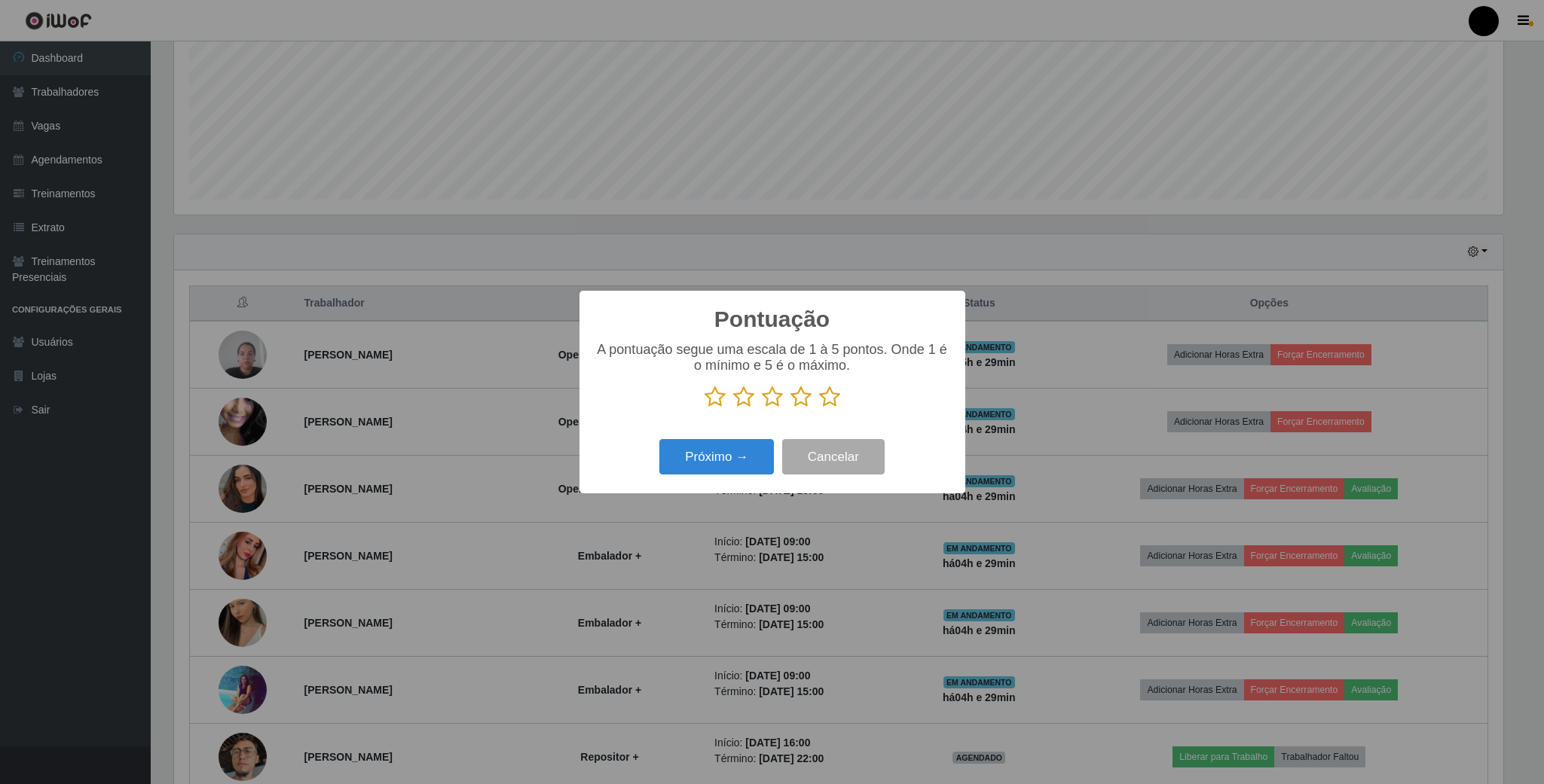
click at [774, 400] on icon at bounding box center [773, 396] width 21 height 22
click at [762, 408] on input "radio" at bounding box center [762, 408] width 0 height 0
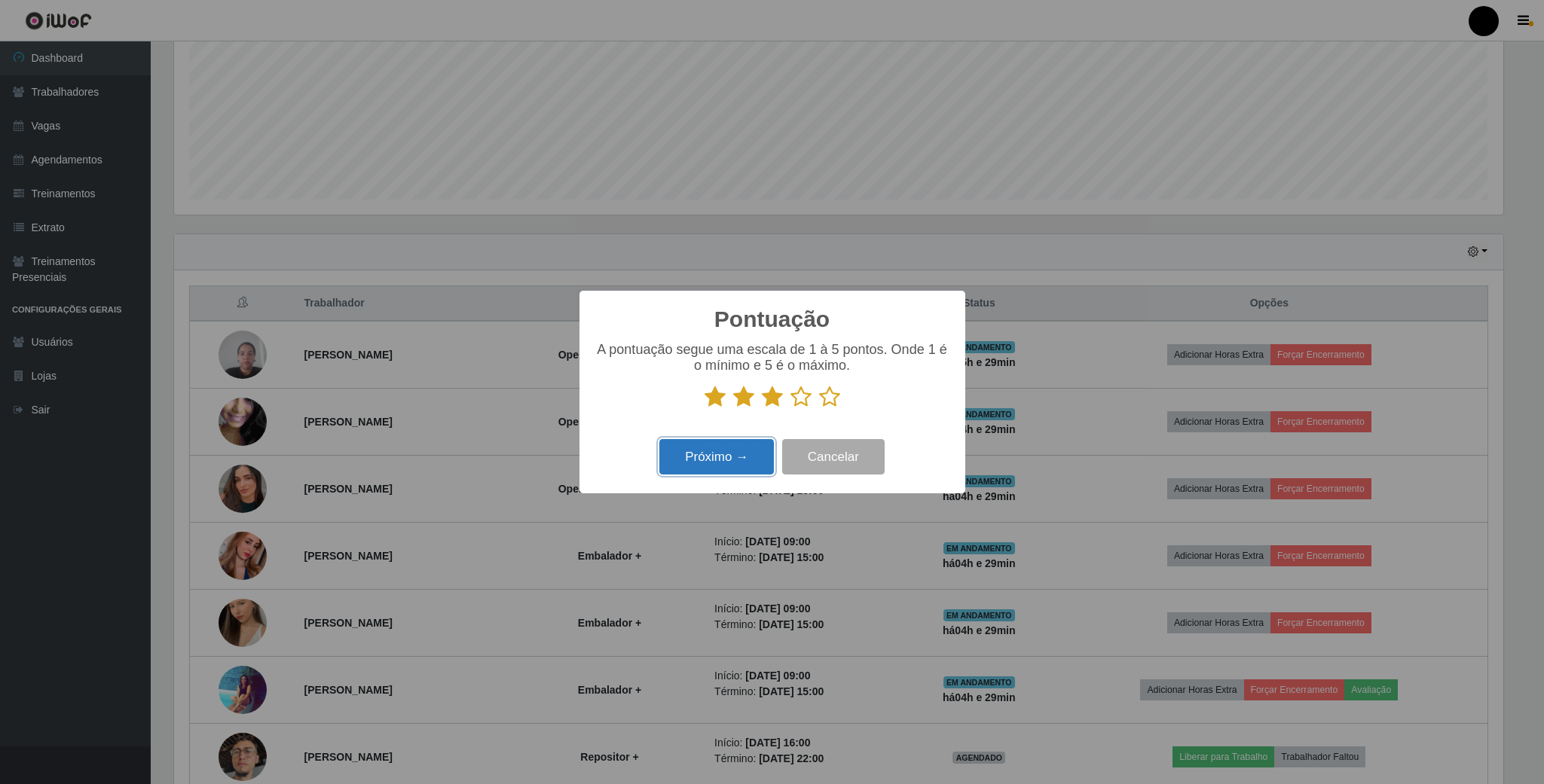
click at [739, 452] on button "Próximo →" at bounding box center [717, 457] width 114 height 36
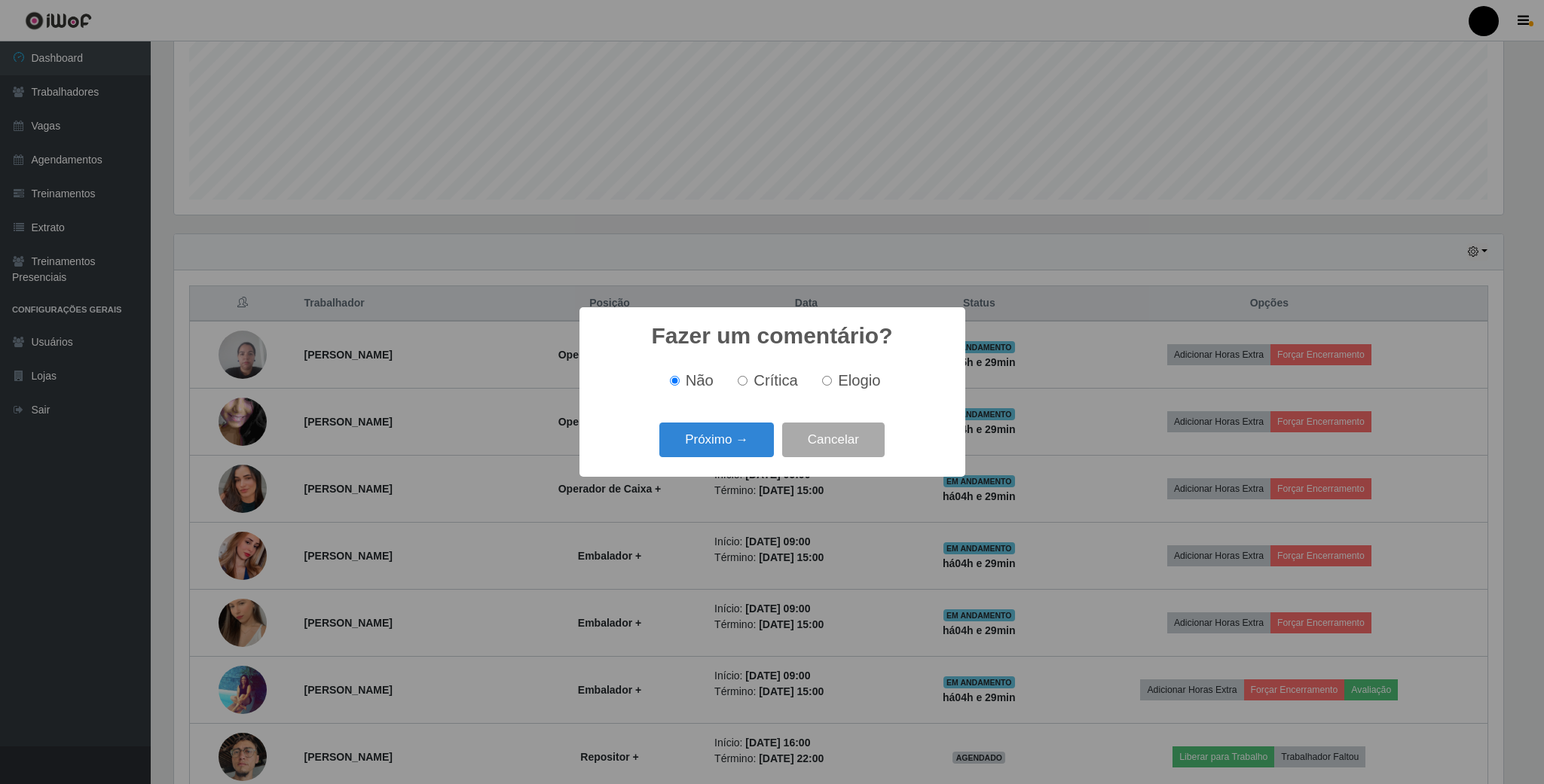
click at [840, 375] on span "Elogio" at bounding box center [858, 380] width 42 height 17
click at [832, 376] on input "Elogio" at bounding box center [826, 380] width 10 height 10
radio input "true"
click at [737, 437] on button "Próximo →" at bounding box center [717, 440] width 114 height 36
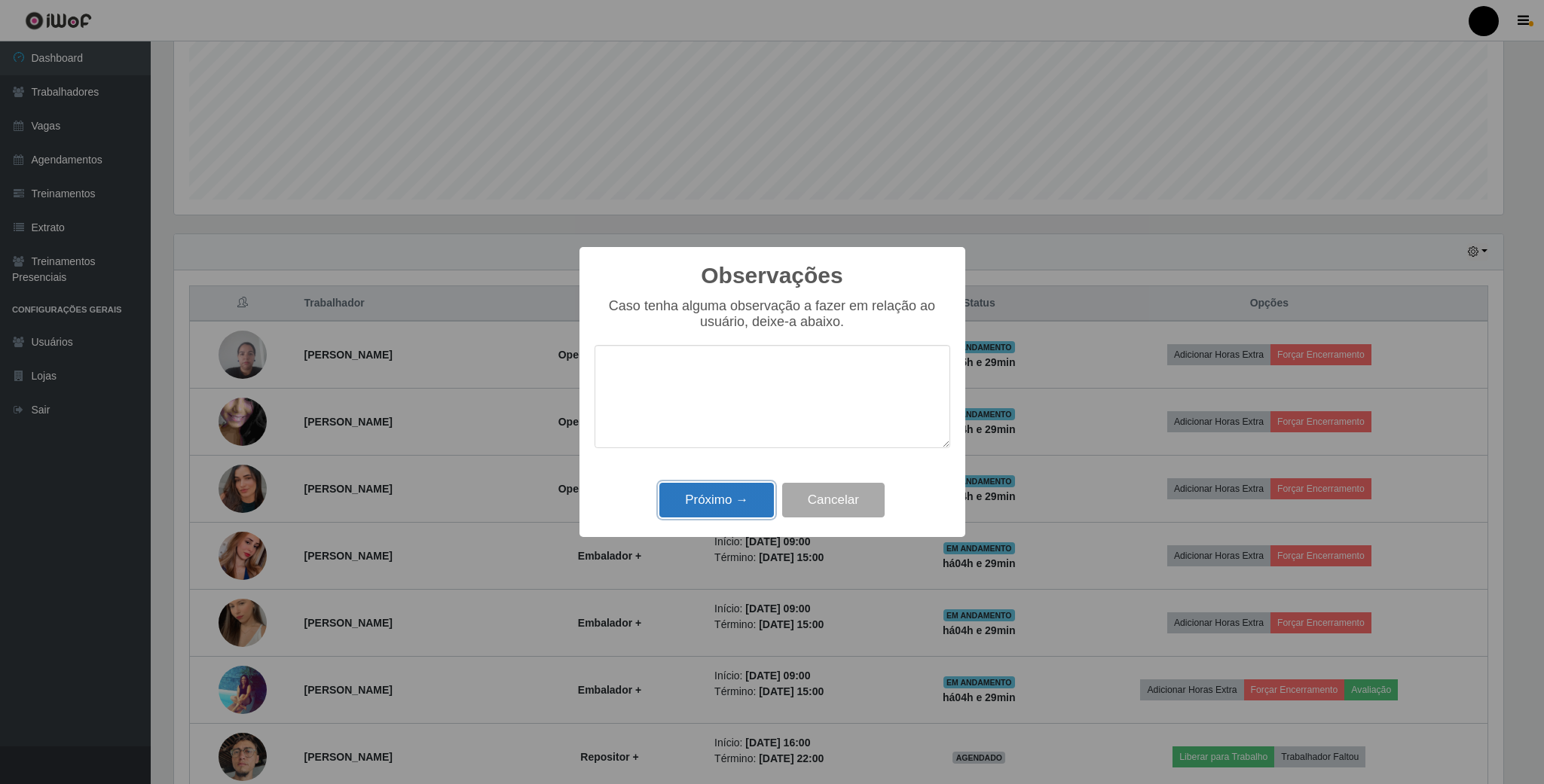
click at [722, 500] on button "Próximo →" at bounding box center [717, 501] width 114 height 36
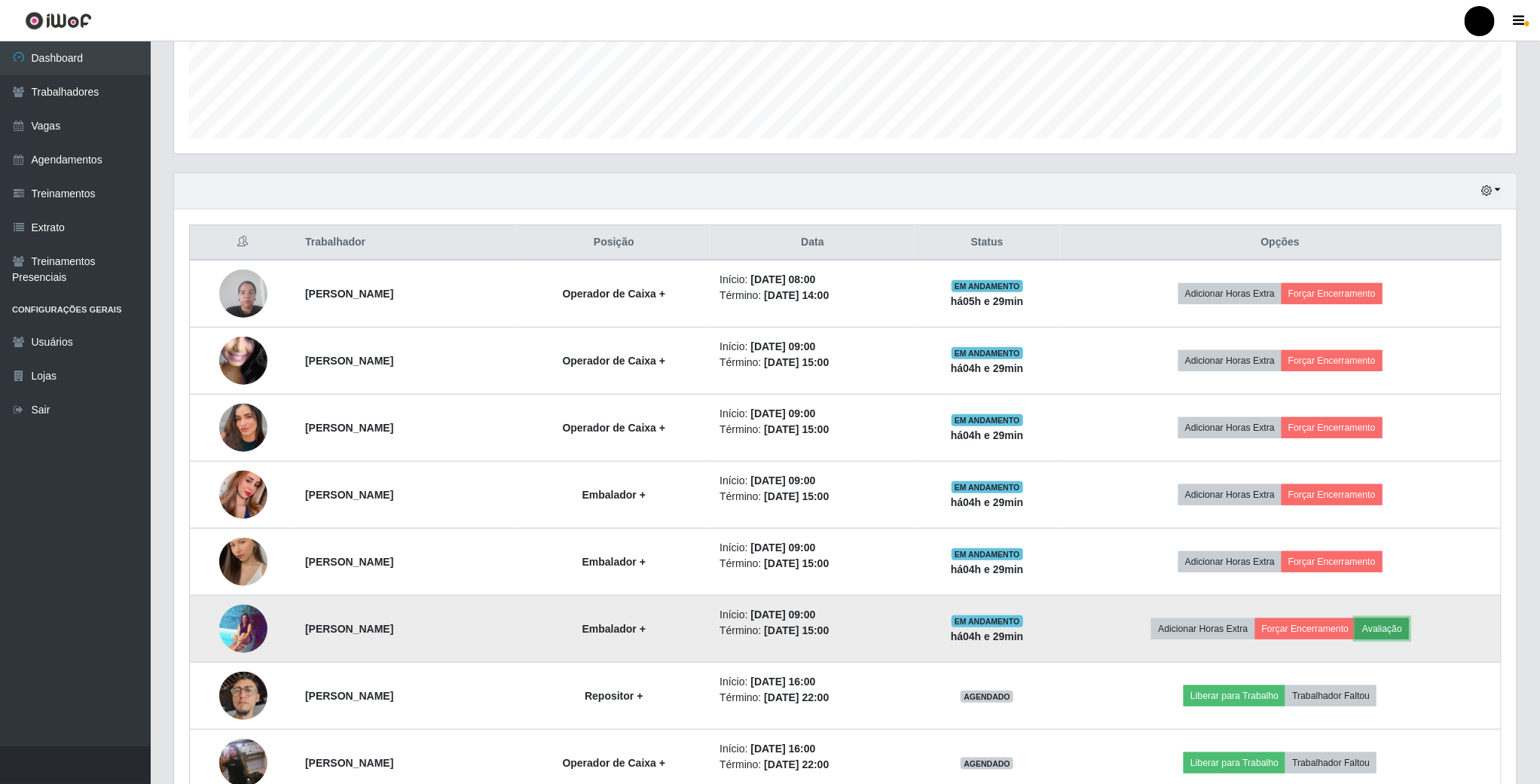
click at [1405, 640] on button "Avaliação" at bounding box center [1382, 629] width 53 height 21
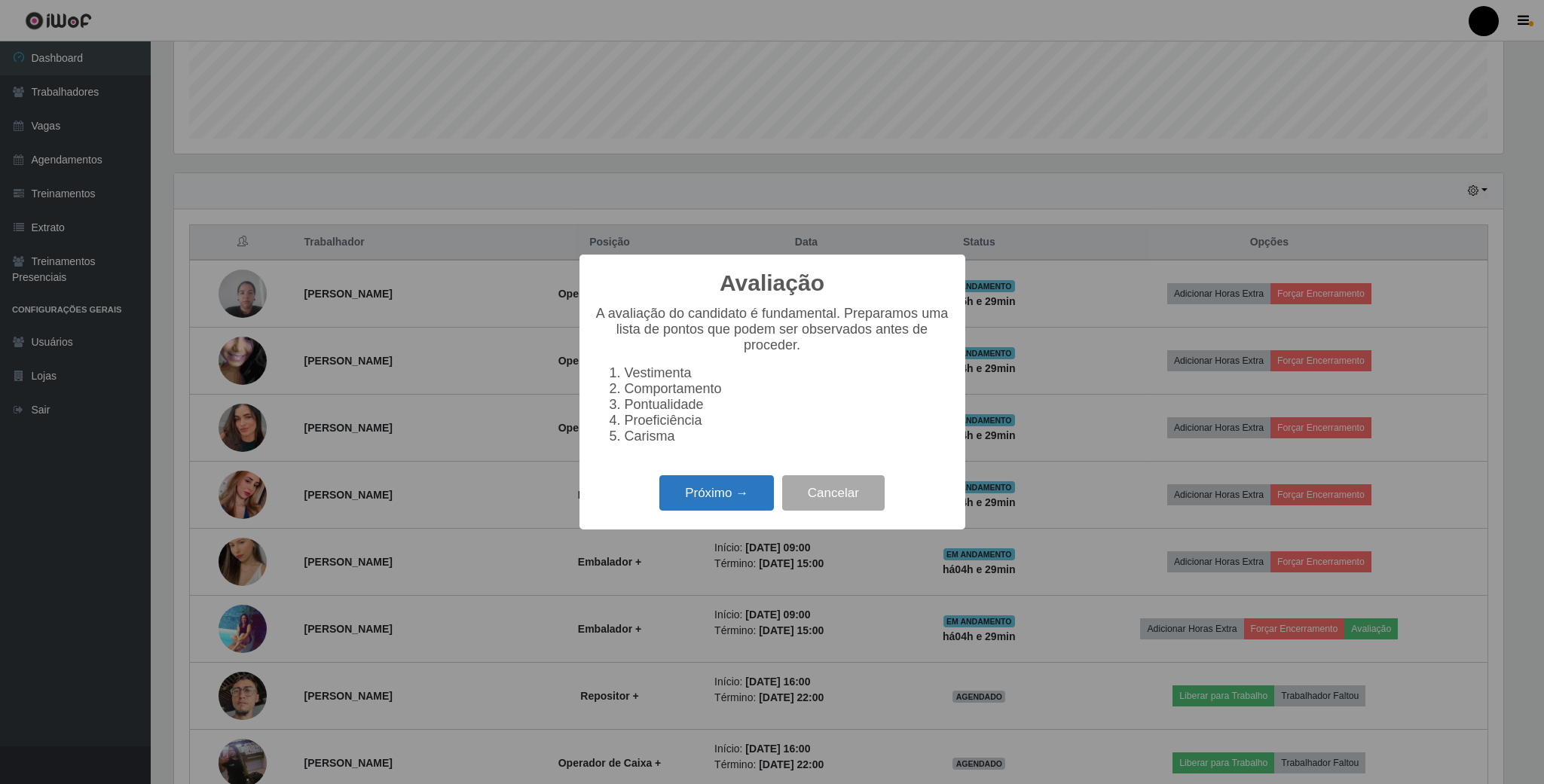
click at [672, 510] on button "Próximo →" at bounding box center [717, 493] width 114 height 36
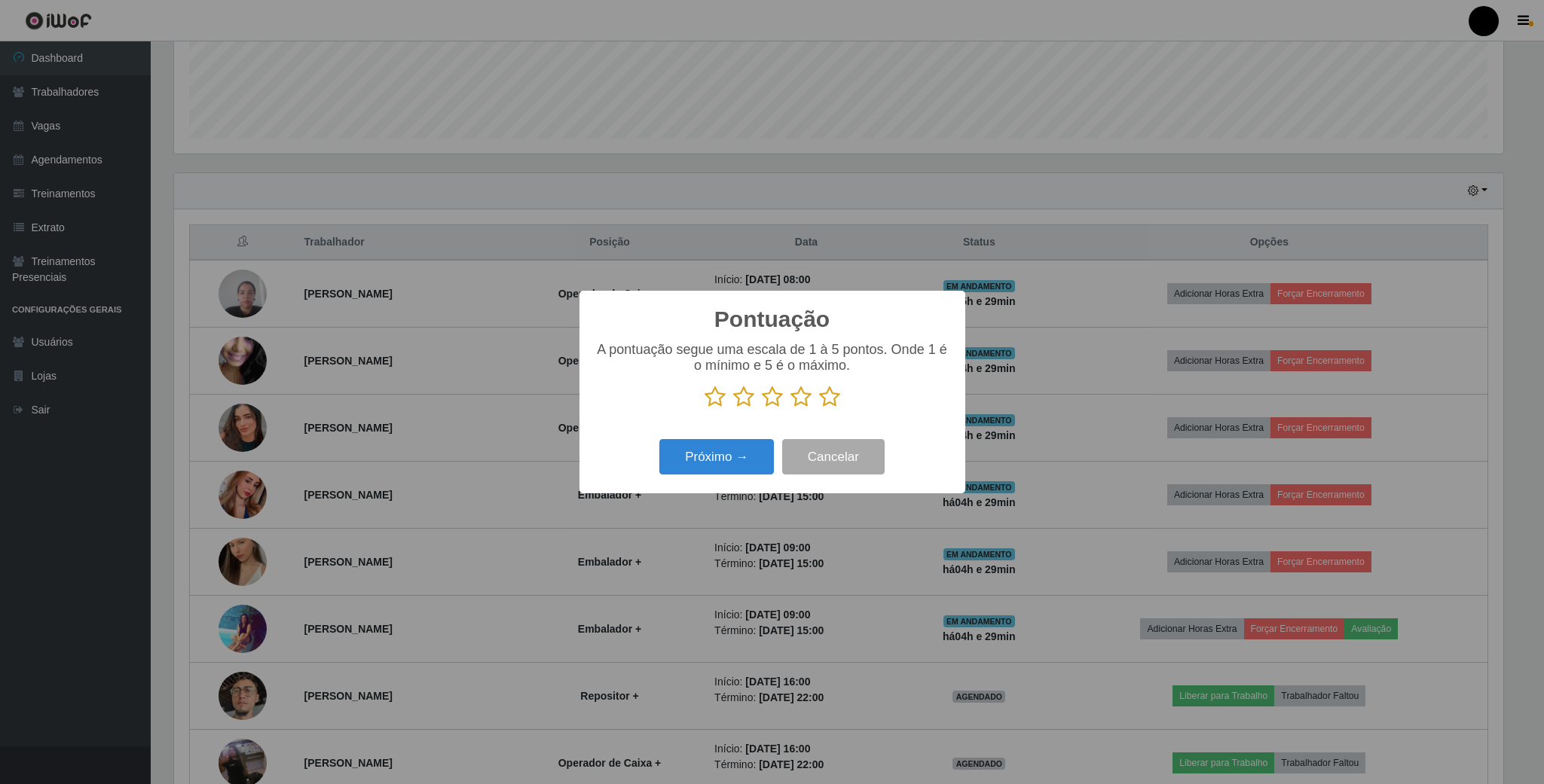
click at [767, 394] on icon at bounding box center [773, 396] width 21 height 22
click at [762, 408] on input "radio" at bounding box center [762, 408] width 0 height 0
click at [739, 445] on button "Próximo →" at bounding box center [717, 457] width 114 height 36
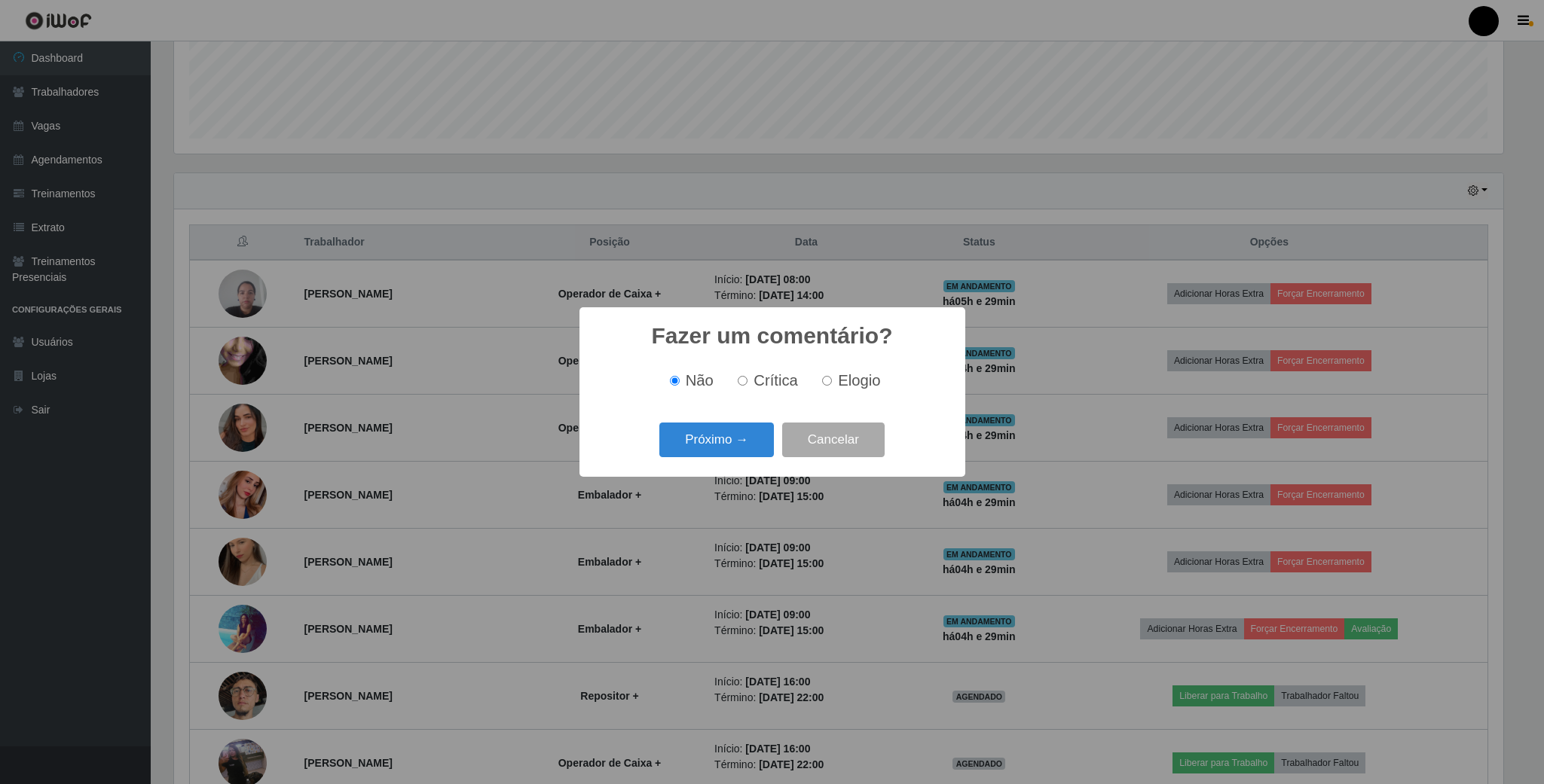
click at [838, 382] on span "Elogio" at bounding box center [858, 380] width 42 height 17
click at [832, 382] on input "Elogio" at bounding box center [826, 380] width 10 height 10
radio input "true"
click at [735, 450] on button "Próximo →" at bounding box center [717, 440] width 114 height 36
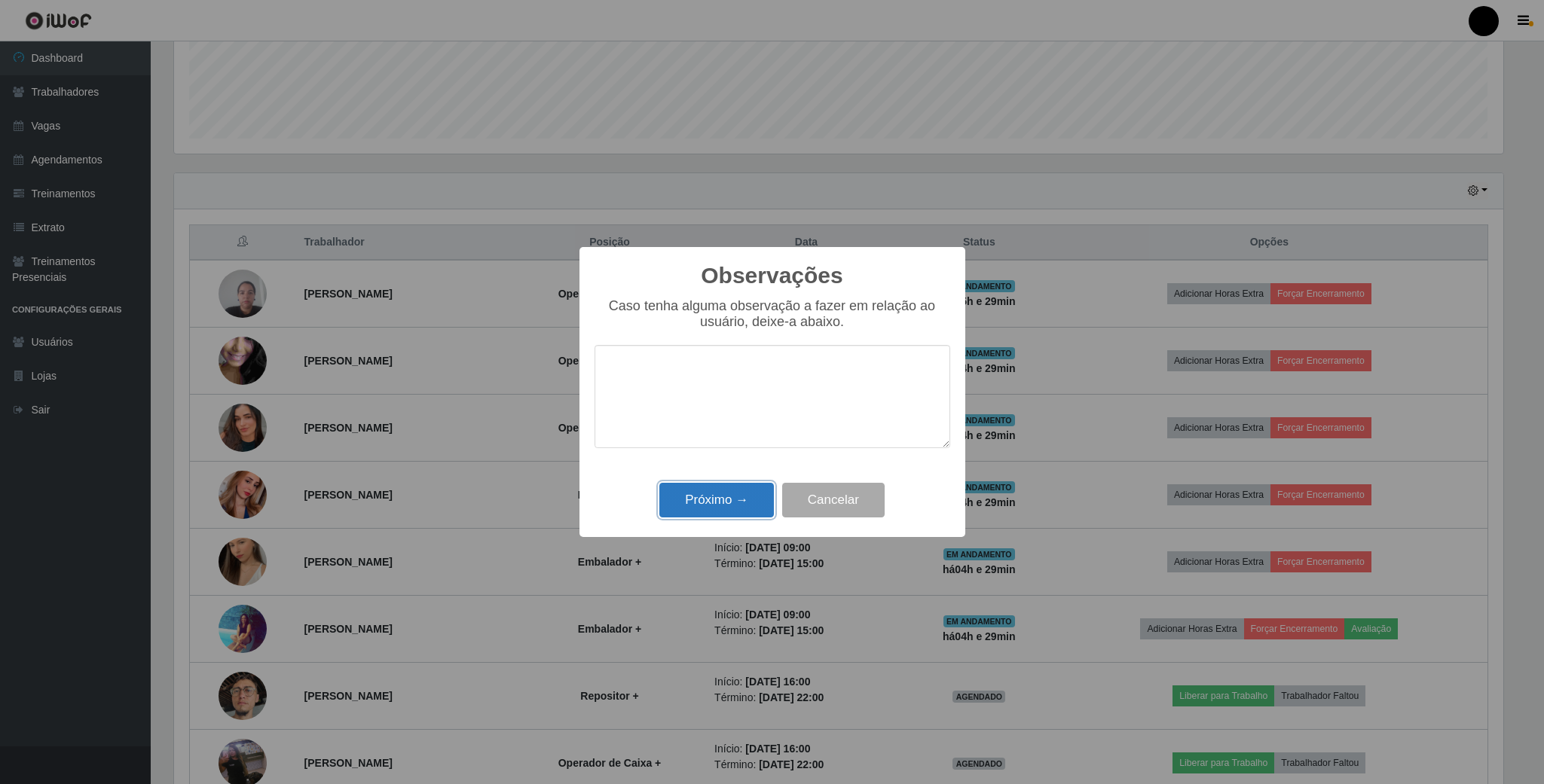
click at [726, 504] on button "Próximo →" at bounding box center [717, 501] width 114 height 36
